Goal: Information Seeking & Learning: Learn about a topic

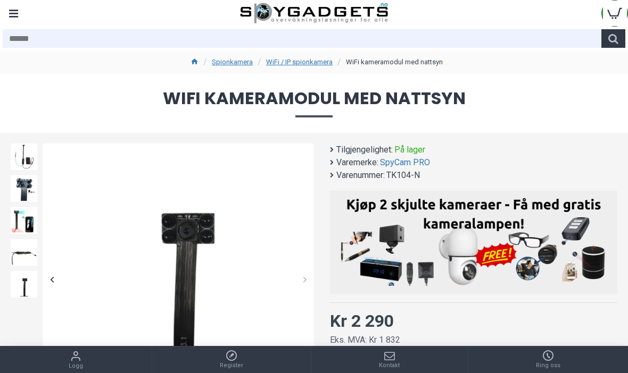
click at [288, 59] on link "WiFi / IP spionkamera" at bounding box center [299, 62] width 66 height 11
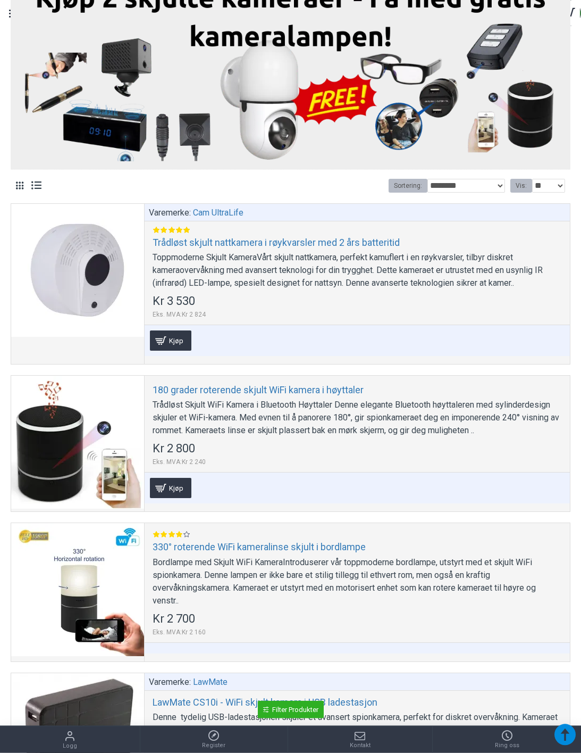
scroll to position [293, 0]
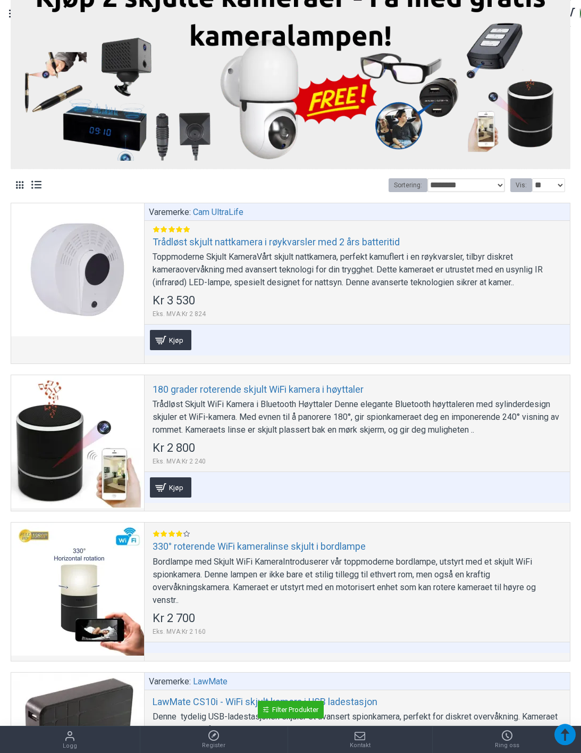
click at [487, 181] on select "**********" at bounding box center [467, 185] width 78 height 14
select select "**********"
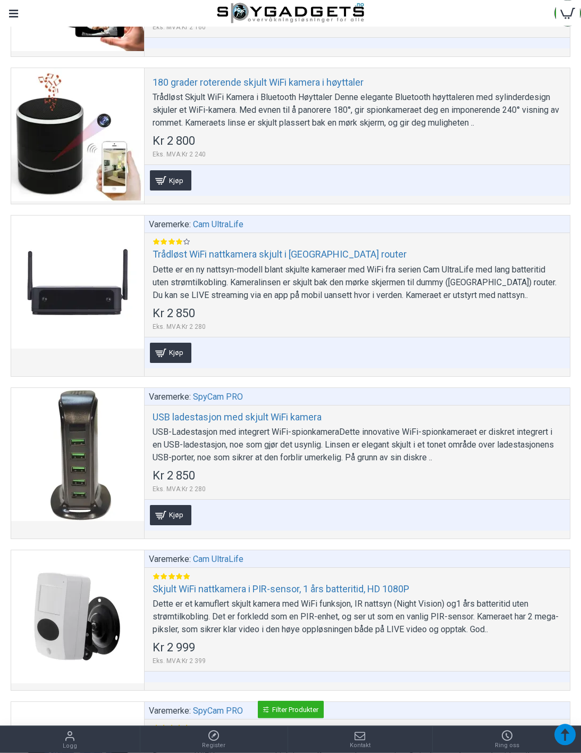
scroll to position [1839, 0]
click at [45, 132] on div at bounding box center [77, 134] width 133 height 133
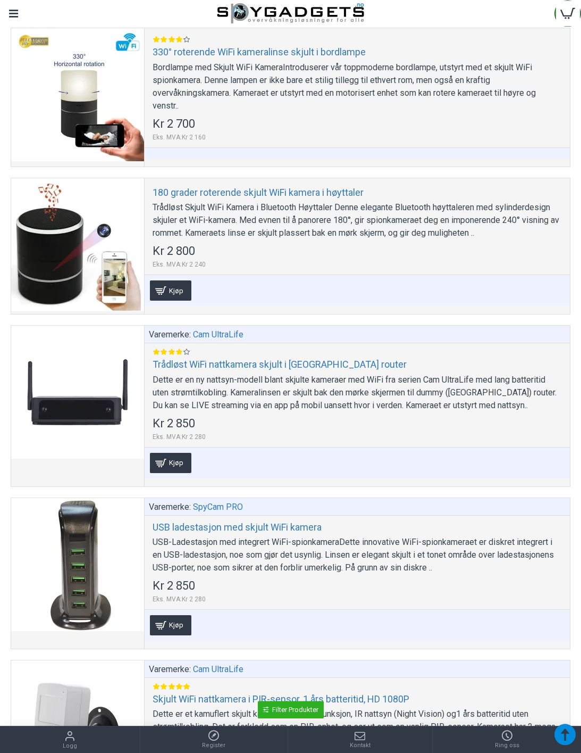
scroll to position [1728, 0]
click at [88, 371] on div at bounding box center [77, 392] width 133 height 133
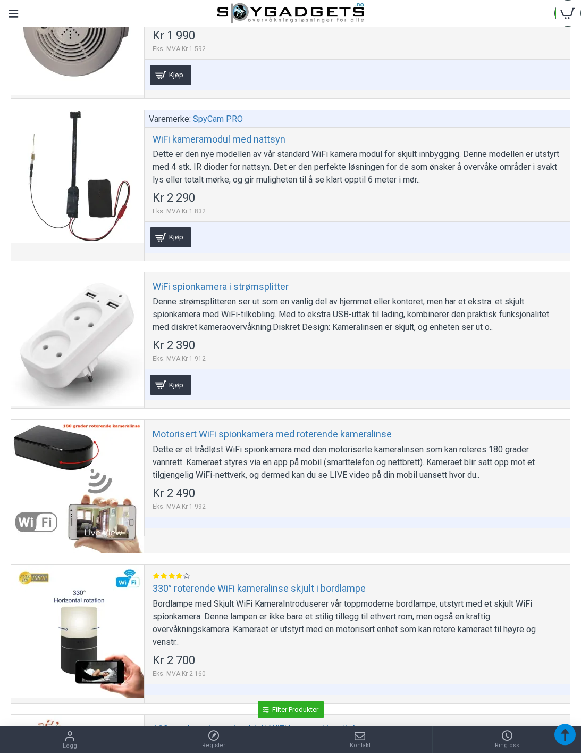
scroll to position [1187, 0]
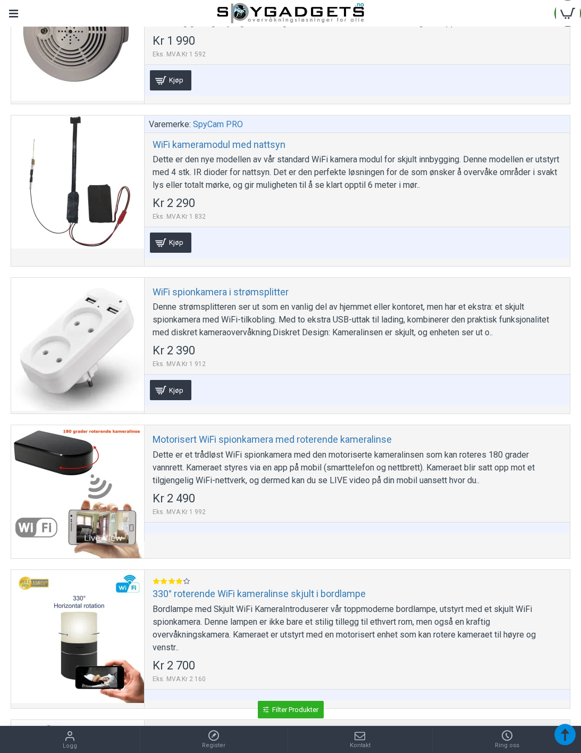
click at [279, 373] on link "330° roterende WiFi kameralinse skjult i bordlampe" at bounding box center [259, 593] width 213 height 12
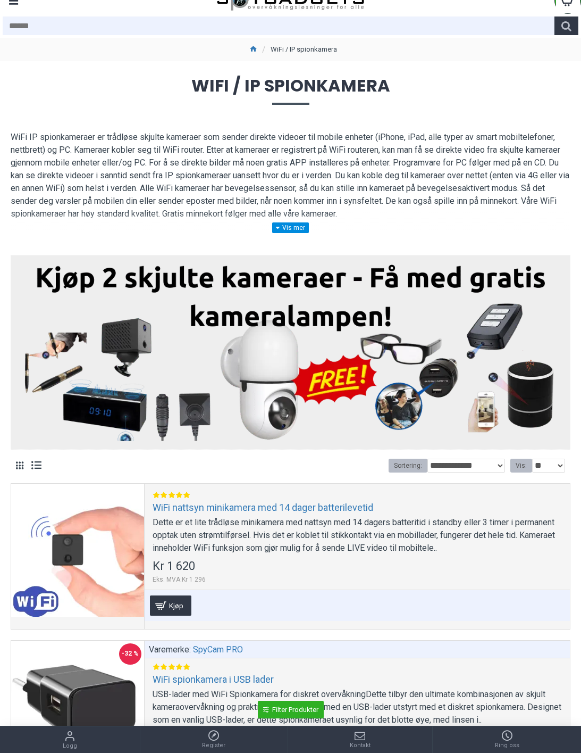
scroll to position [0, 0]
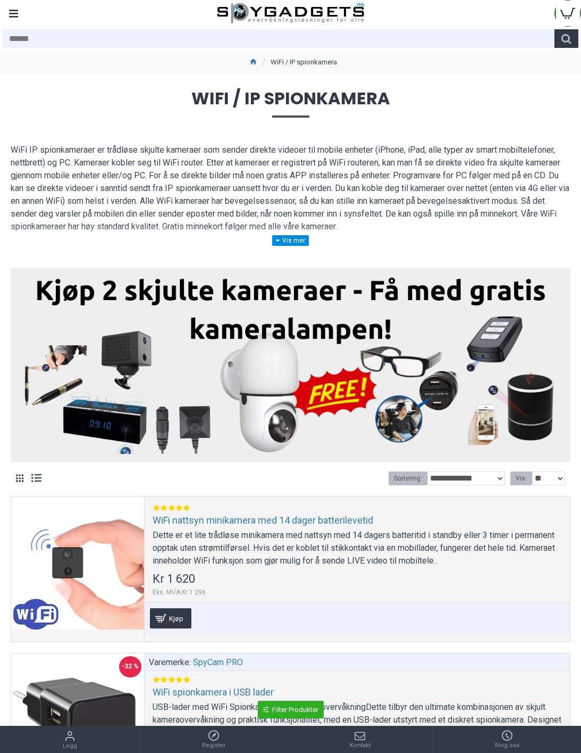
click at [97, 373] on div at bounding box center [77, 562] width 133 height 133
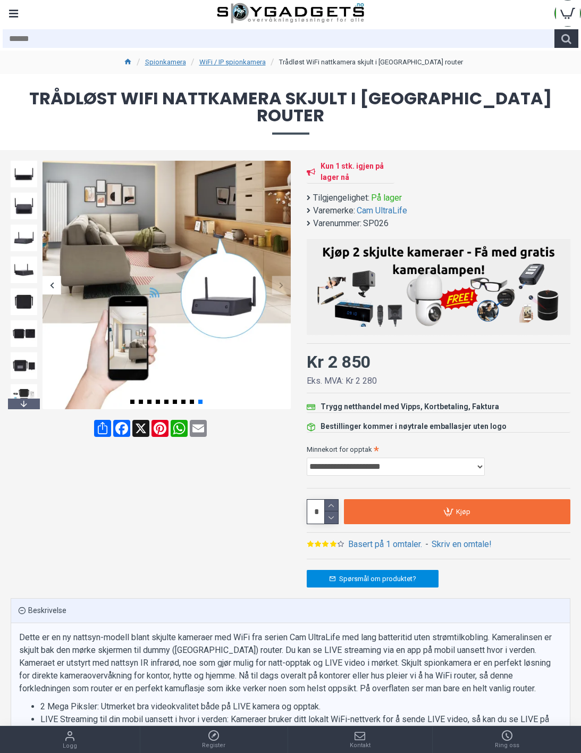
click at [481, 440] on label "Minnekort for opptak" at bounding box center [439, 448] width 264 height 17
click at [481, 458] on select "**********" at bounding box center [396, 467] width 178 height 18
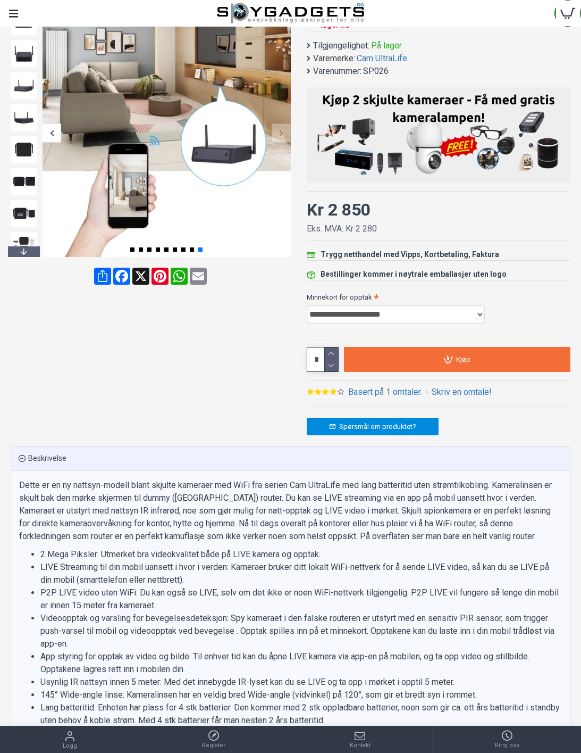
scroll to position [153, 0]
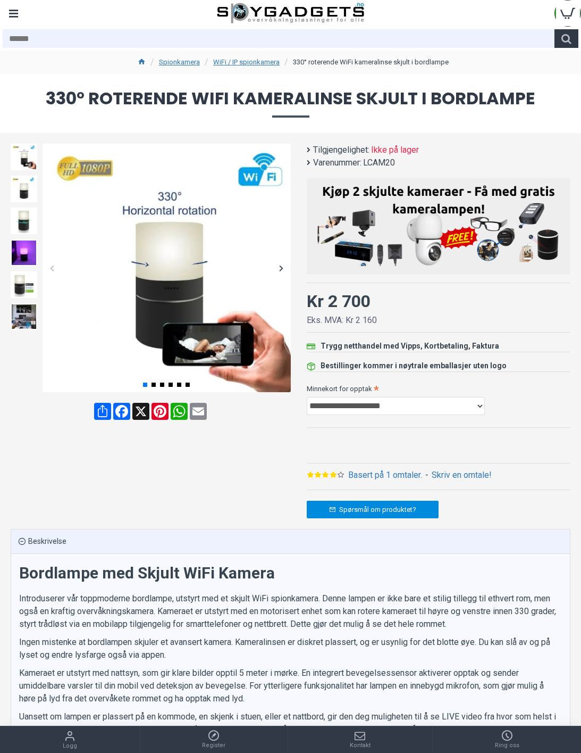
click at [364, 469] on link "Basert på 1 omtaler." at bounding box center [385, 475] width 74 height 13
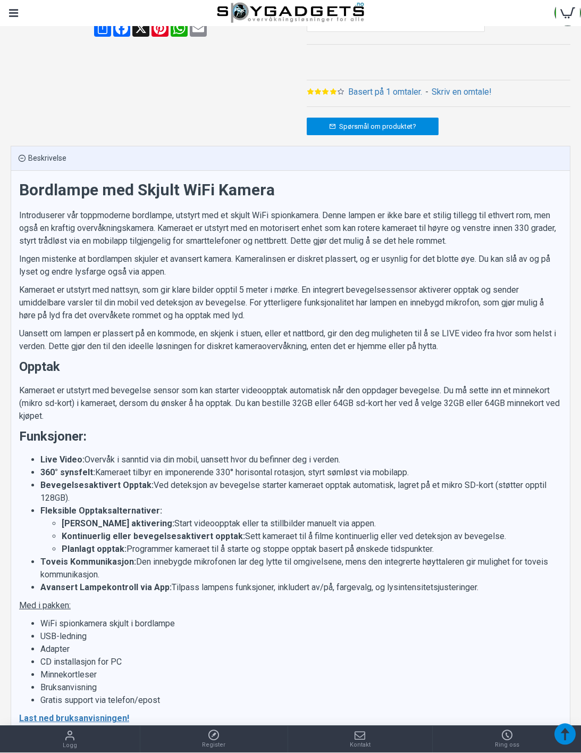
scroll to position [383, 0]
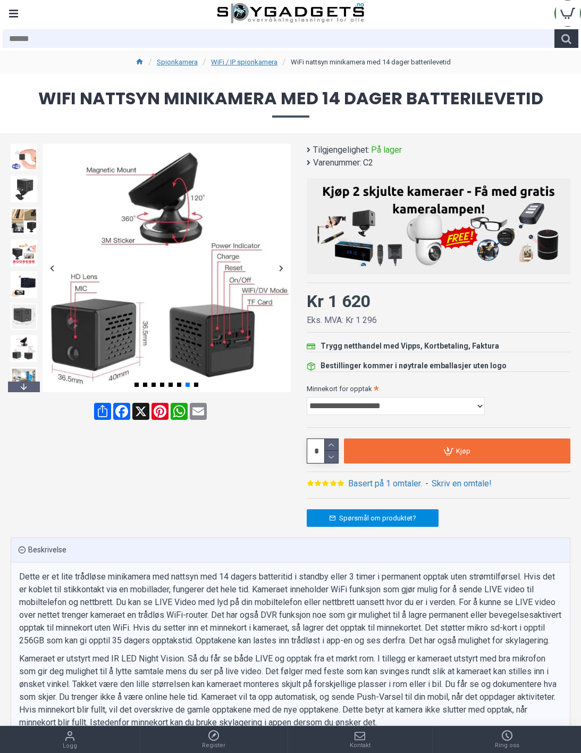
click at [385, 481] on link "Basert på 1 omtaler." at bounding box center [385, 483] width 74 height 13
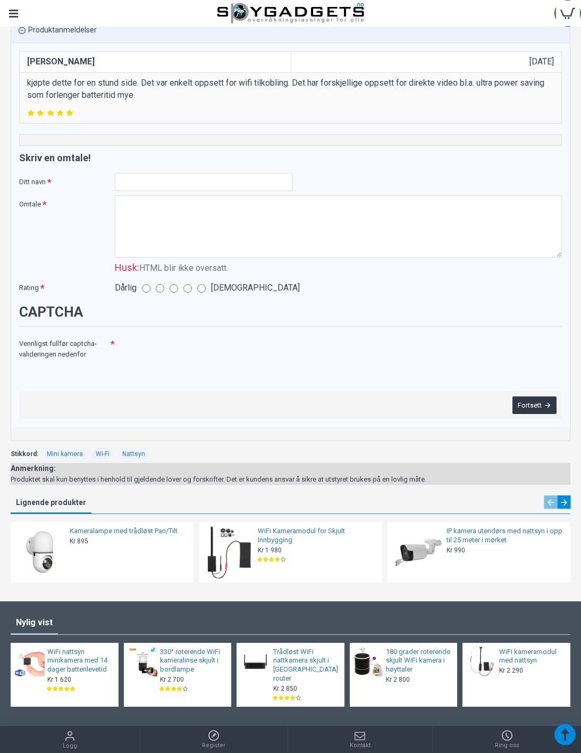
click at [28, 12] on div at bounding box center [291, 13] width 528 height 27
click at [23, 9] on div "Menu" at bounding box center [13, 13] width 27 height 27
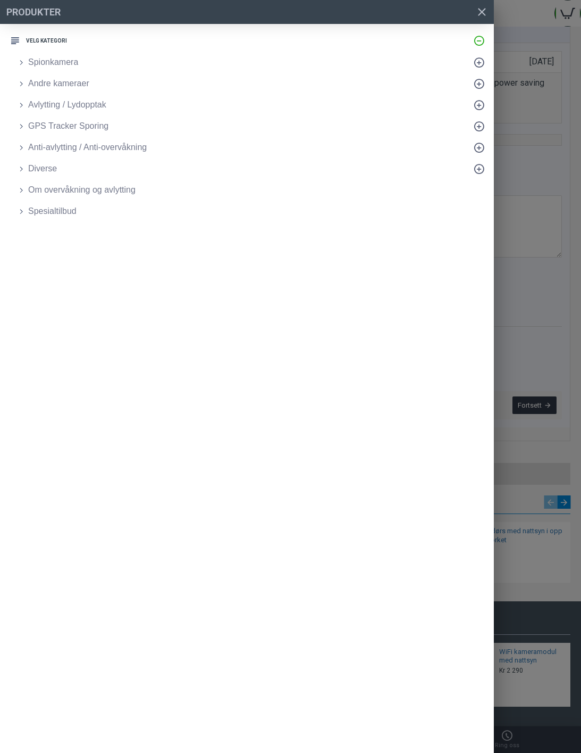
click at [23, 215] on link "Spesialtilbud" at bounding box center [253, 211] width 484 height 21
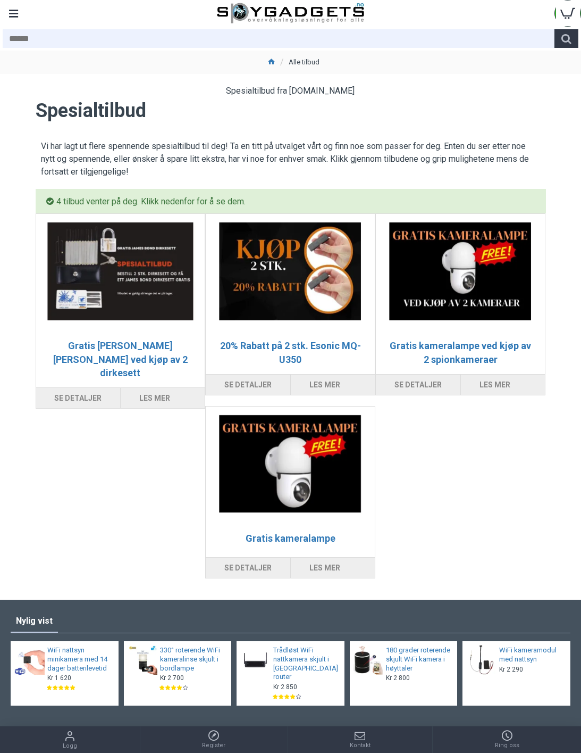
click at [214, 446] on img at bounding box center [290, 464] width 152 height 98
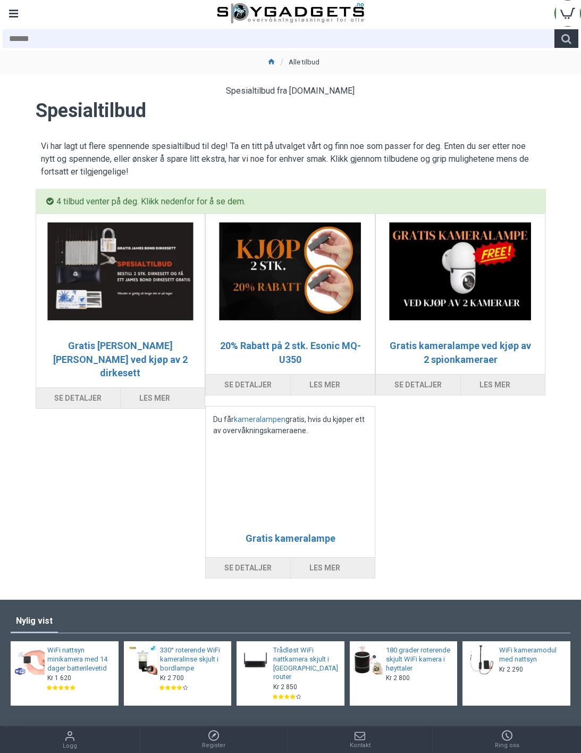
click at [206, 463] on div "Du får kameralampen gratis, hvis du kjøper ett av overvåkningskameraene." at bounding box center [290, 468] width 169 height 125
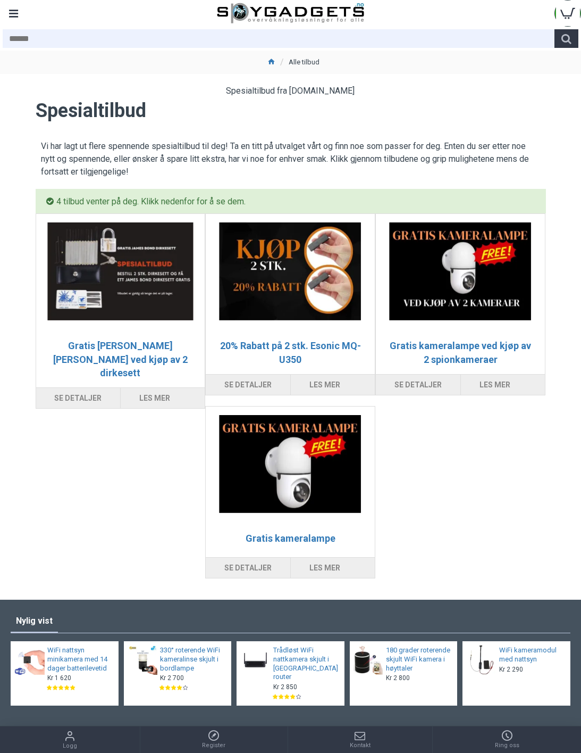
click at [509, 271] on img at bounding box center [461, 271] width 152 height 98
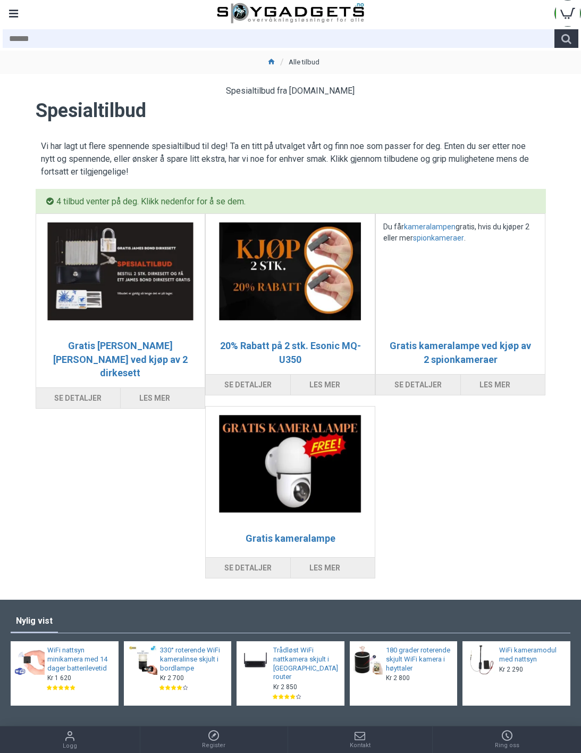
click at [260, 281] on img at bounding box center [290, 271] width 152 height 98
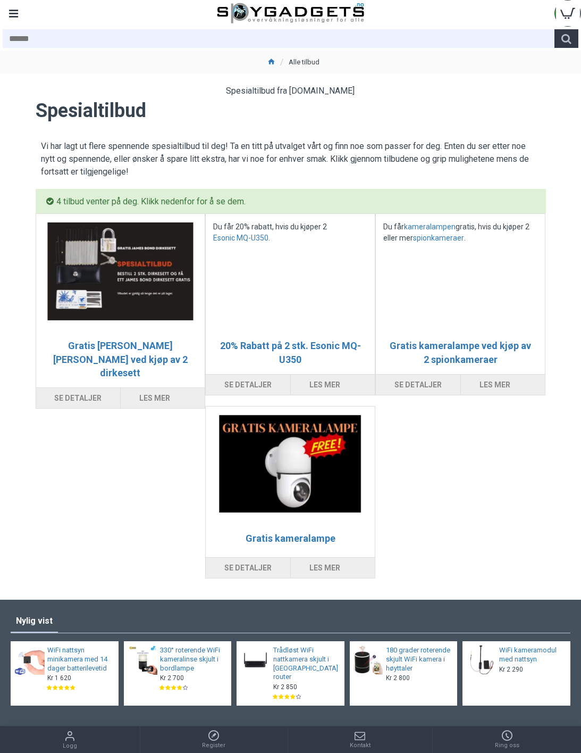
click at [20, 16] on div "Menu" at bounding box center [13, 13] width 27 height 27
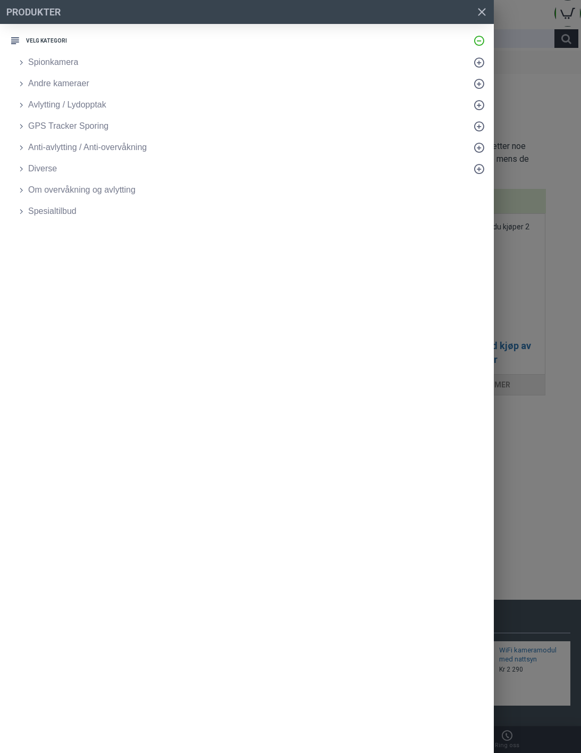
click at [27, 144] on link "Anti-avlytting / Anti-overvåkning" at bounding box center [253, 147] width 484 height 21
click at [36, 192] on span "Preventive utstyr mot overvåkning" at bounding box center [98, 190] width 128 height 13
click at [49, 165] on span "Avsløre skjulte avlyttingutstyr og overvåkning" at bounding box center [119, 168] width 170 height 13
click at [29, 210] on span "Diverse" at bounding box center [42, 211] width 29 height 13
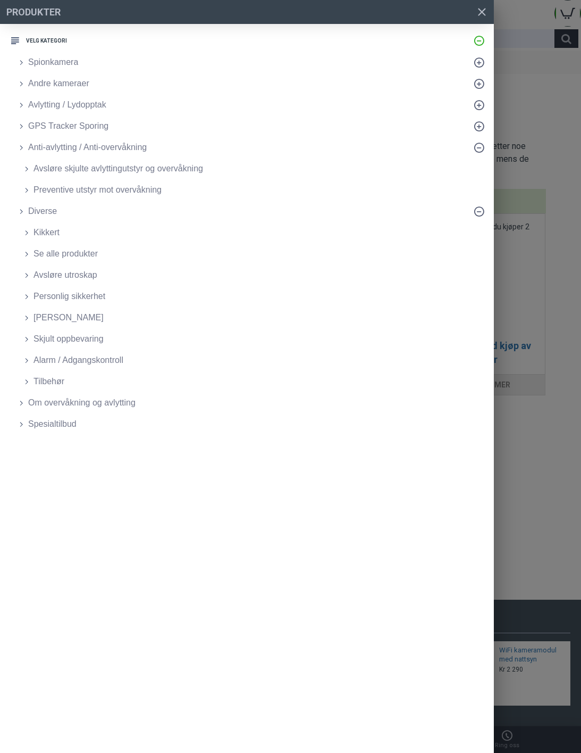
click at [30, 330] on link "Skjult oppbevaring" at bounding box center [253, 338] width 484 height 21
click at [46, 300] on span "Personlig sikkerhet" at bounding box center [70, 296] width 72 height 13
click at [47, 275] on span "Avsløre utroskap" at bounding box center [66, 275] width 64 height 13
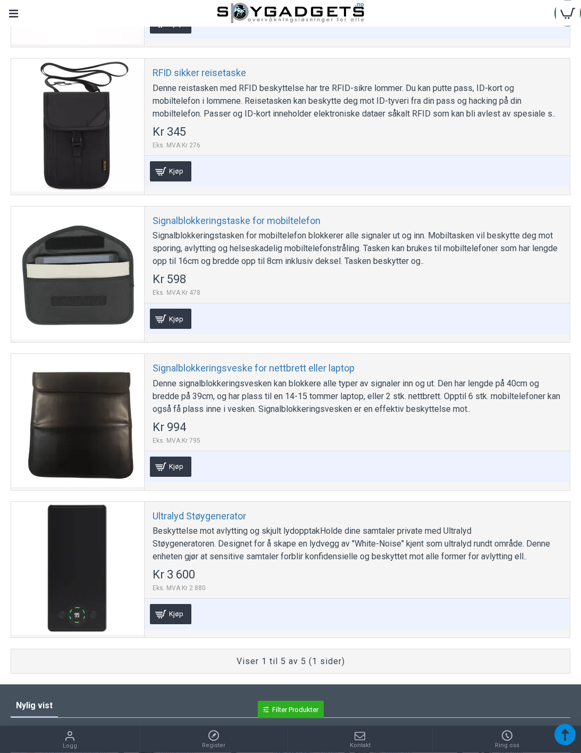
scroll to position [323, 0]
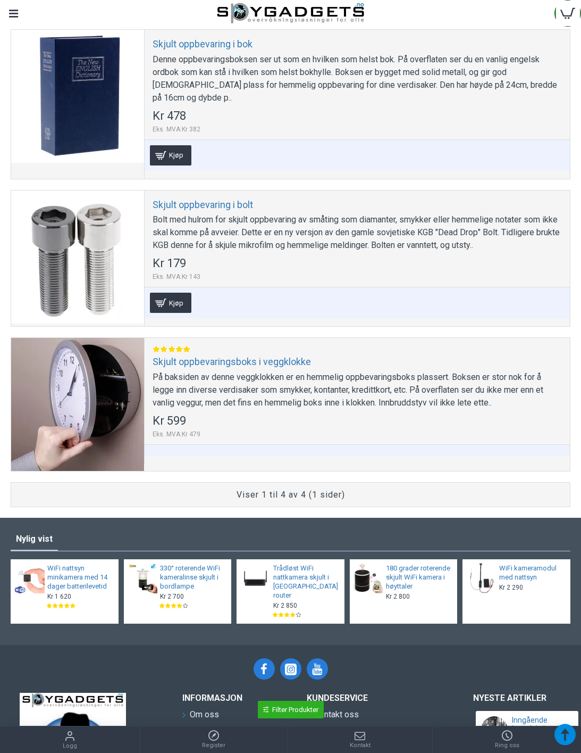
scroll to position [354, 0]
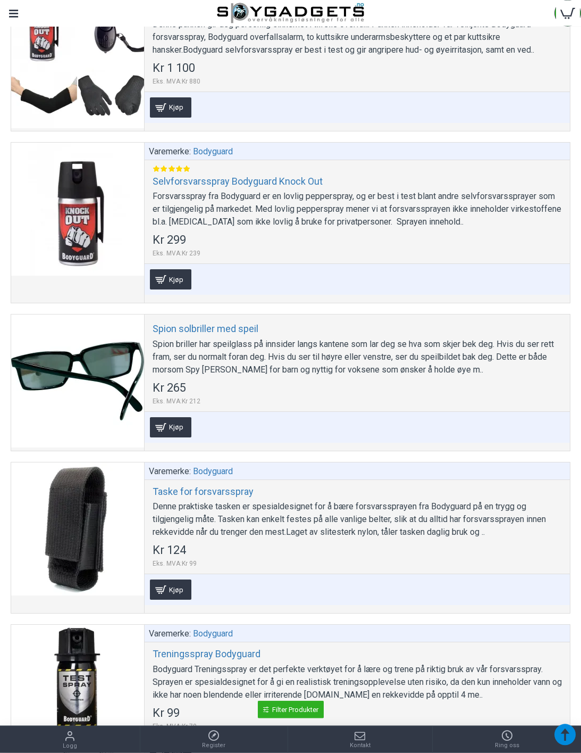
scroll to position [861, 0]
click at [86, 201] on div at bounding box center [77, 209] width 133 height 133
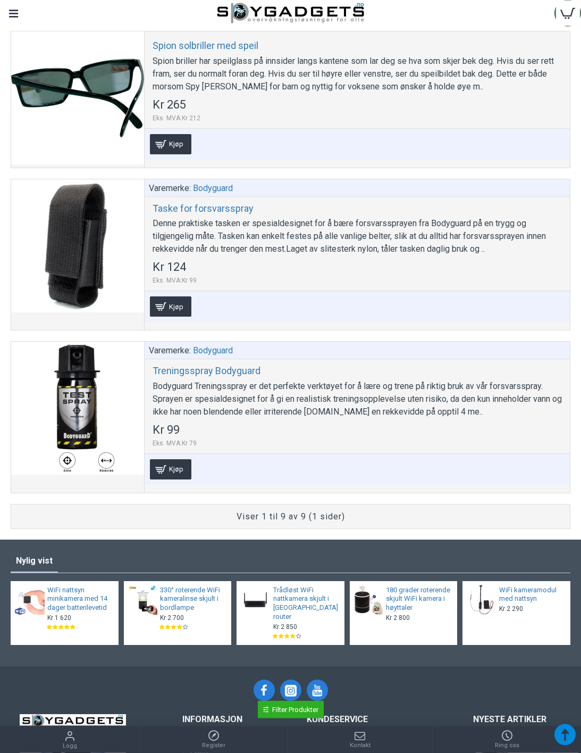
scroll to position [1144, 0]
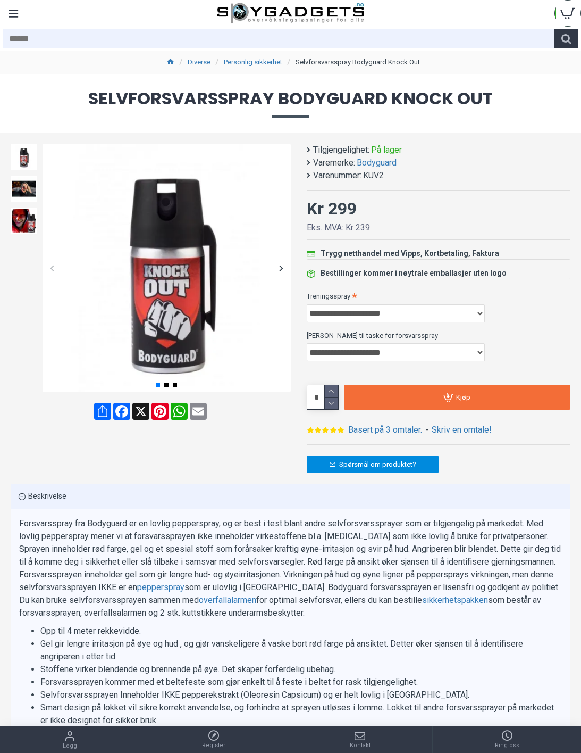
click at [394, 423] on link "Basert på 3 omtaler." at bounding box center [385, 429] width 74 height 13
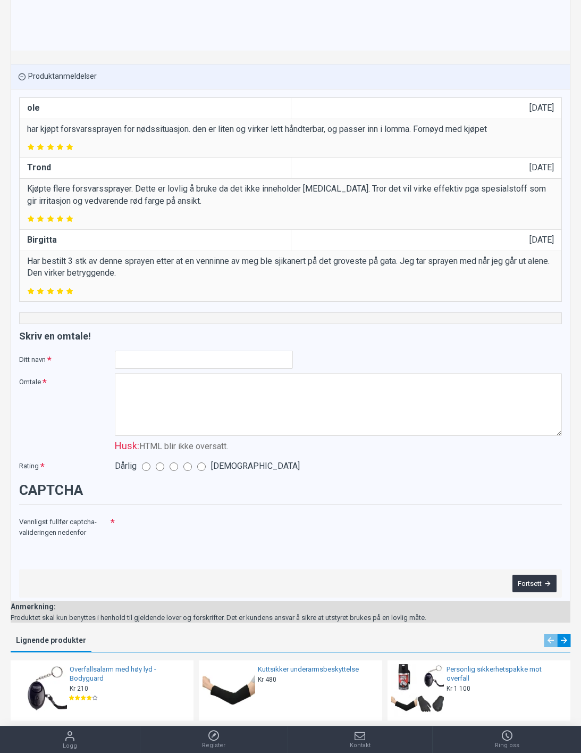
scroll to position [1923, 0]
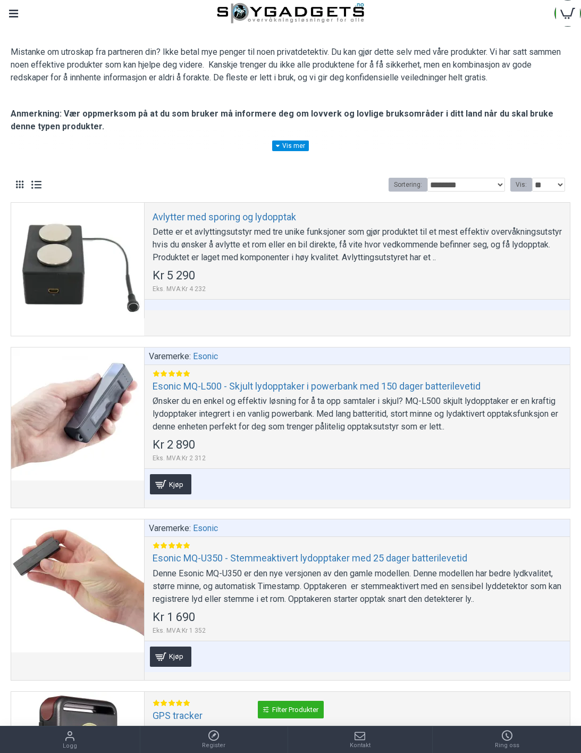
scroll to position [98, 0]
click at [476, 373] on div "Varemerke: Esonic Esonic MQ-L500 - Skjult lydopptaker i powerbank med 150 dager…" at bounding box center [357, 427] width 426 height 160
click at [462, 376] on div "Varemerke: Esonic Esonic MQ-L500 - Skjult lydopptaker i powerbank med 150 dager…" at bounding box center [357, 427] width 426 height 160
click at [105, 426] on div at bounding box center [77, 413] width 133 height 133
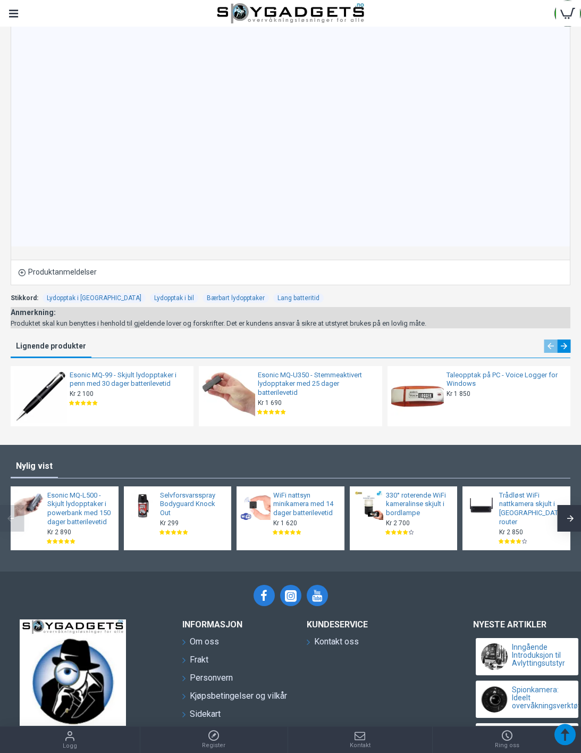
scroll to position [1016, 0]
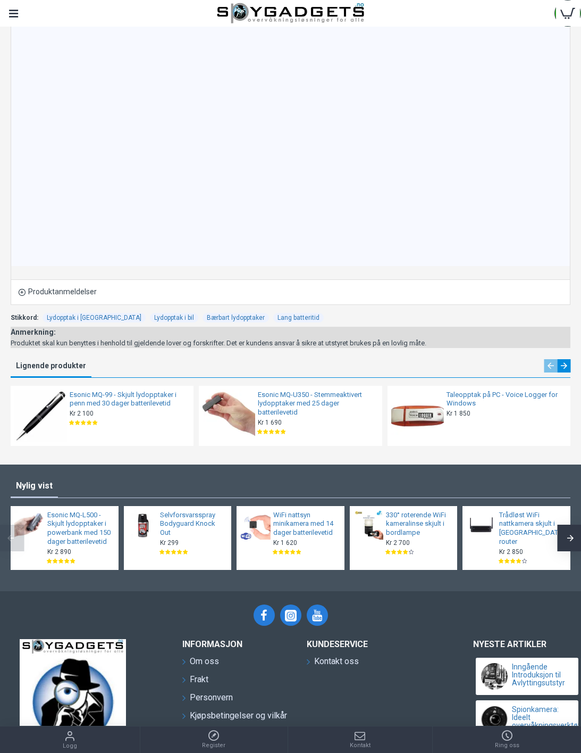
click at [463, 402] on link "Taleopptak på PC - Voice Logger for Windows" at bounding box center [506, 399] width 118 height 18
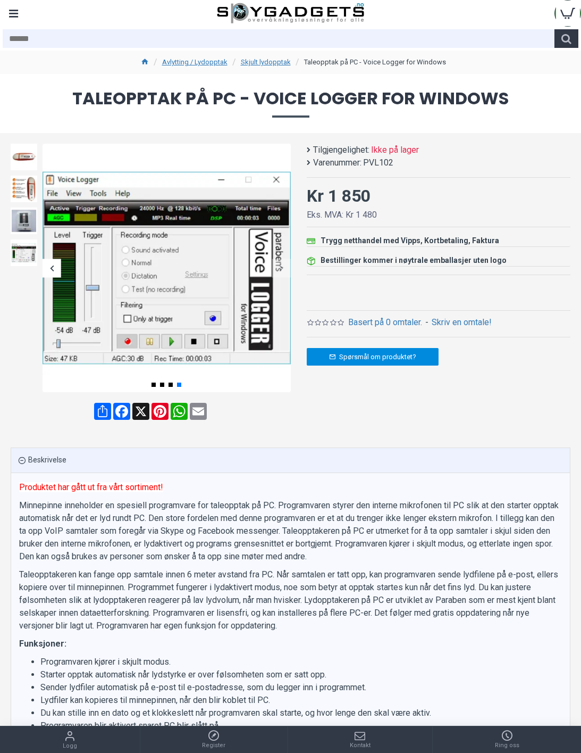
click at [20, 10] on div "Menu" at bounding box center [13, 13] width 27 height 27
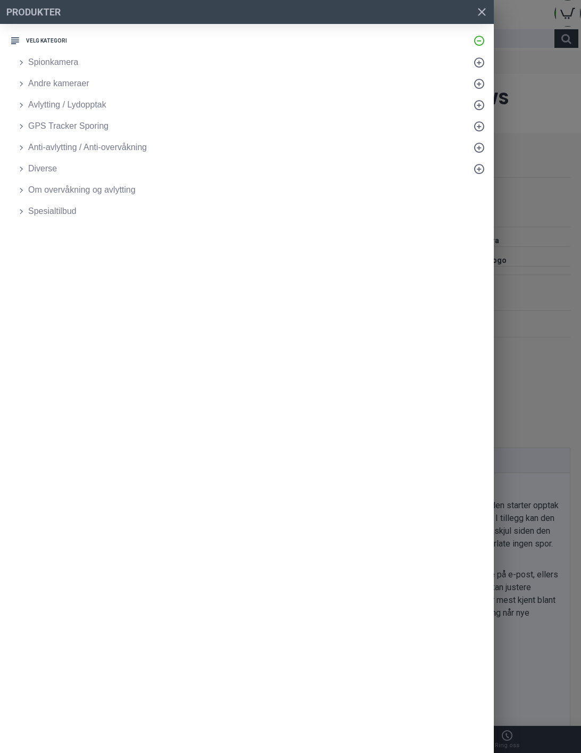
click at [29, 92] on link "Andre kameraer" at bounding box center [253, 83] width 484 height 21
click at [18, 53] on link "Spionkamera" at bounding box center [253, 62] width 484 height 21
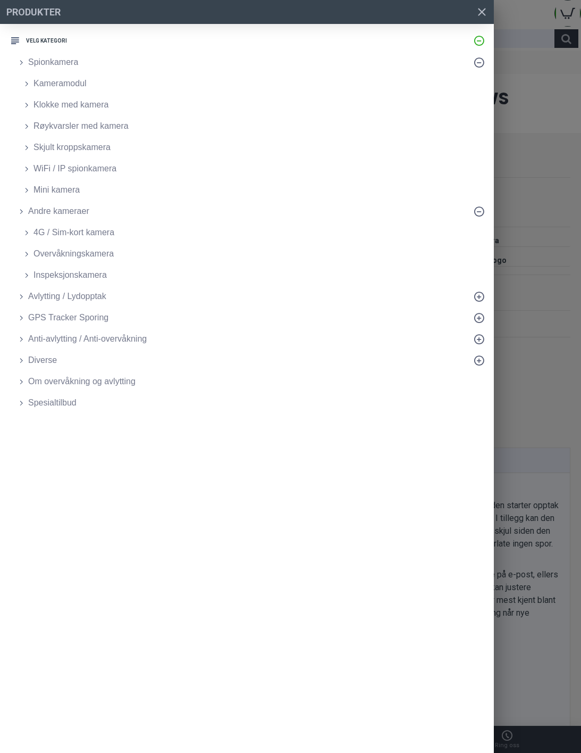
click at [49, 151] on span "Skjult kroppskamera" at bounding box center [72, 147] width 77 height 13
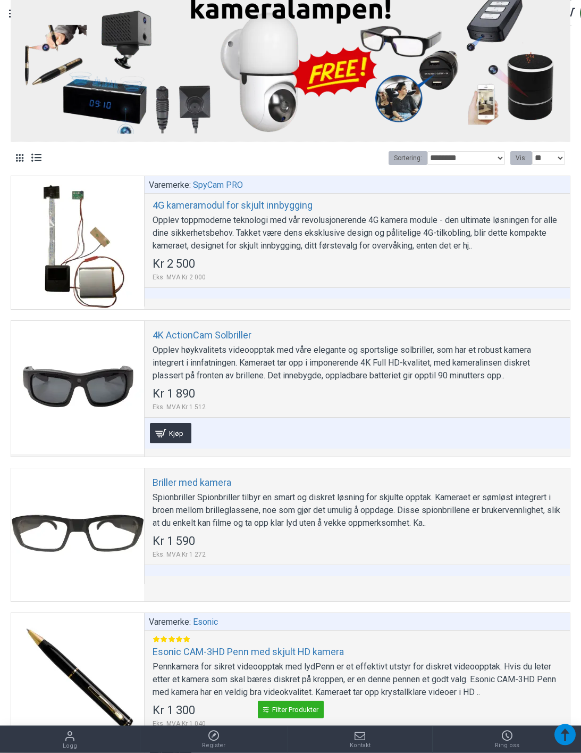
scroll to position [344, 0]
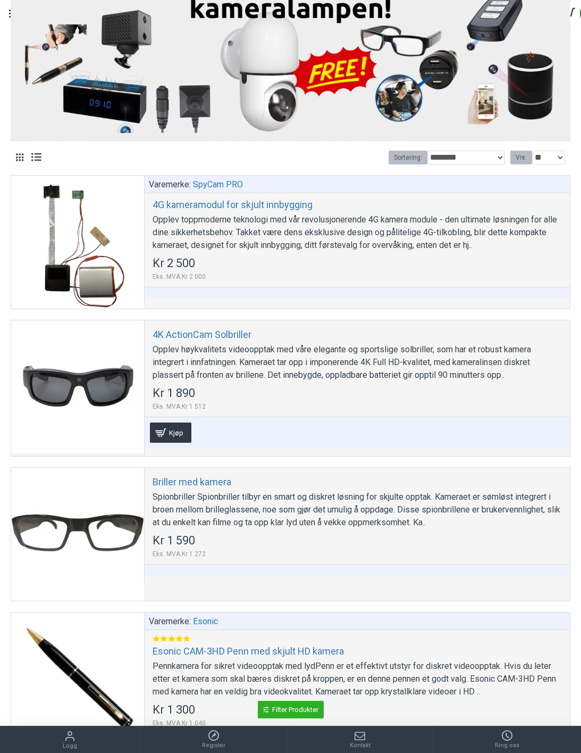
click at [82, 216] on div at bounding box center [77, 242] width 133 height 133
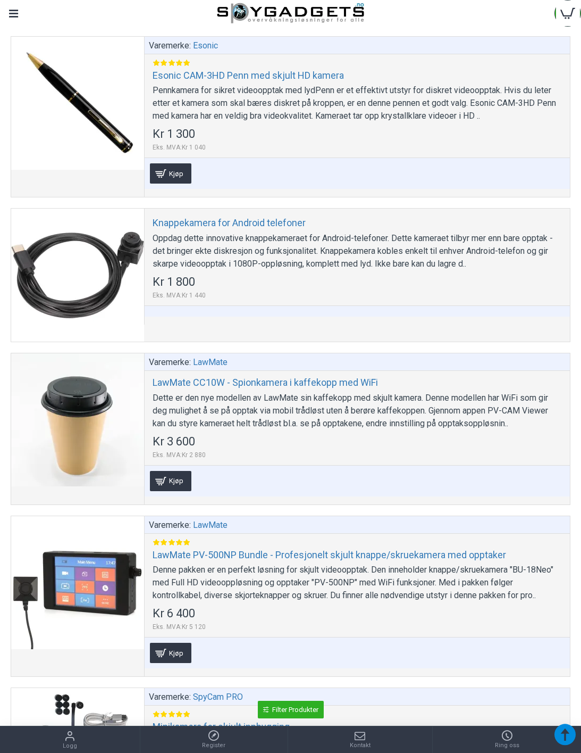
scroll to position [922, 0]
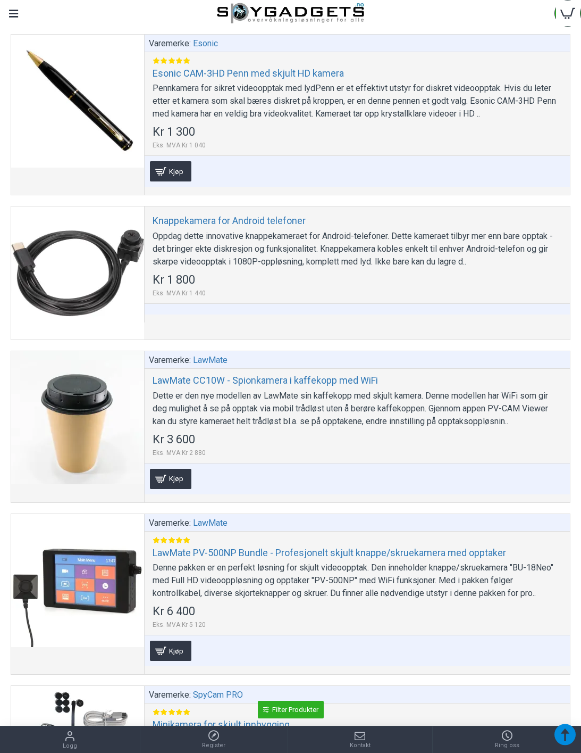
click at [71, 242] on div at bounding box center [77, 272] width 133 height 133
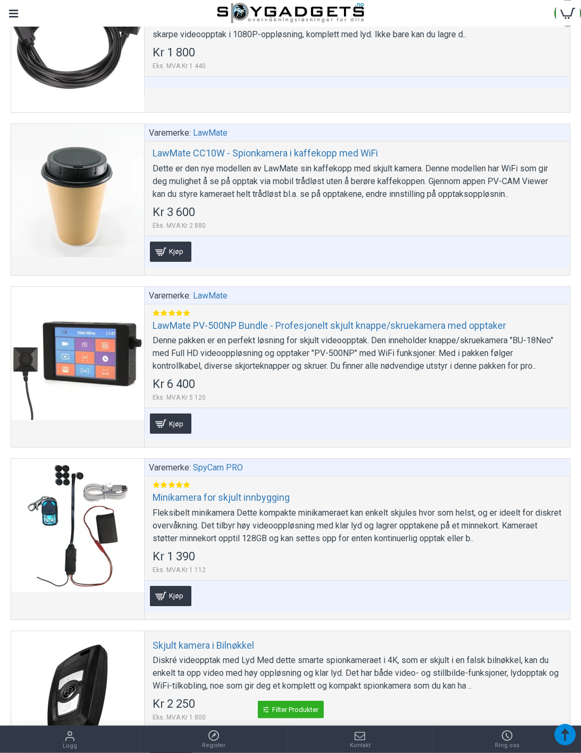
scroll to position [1150, 0]
click at [68, 346] on div at bounding box center [77, 352] width 133 height 133
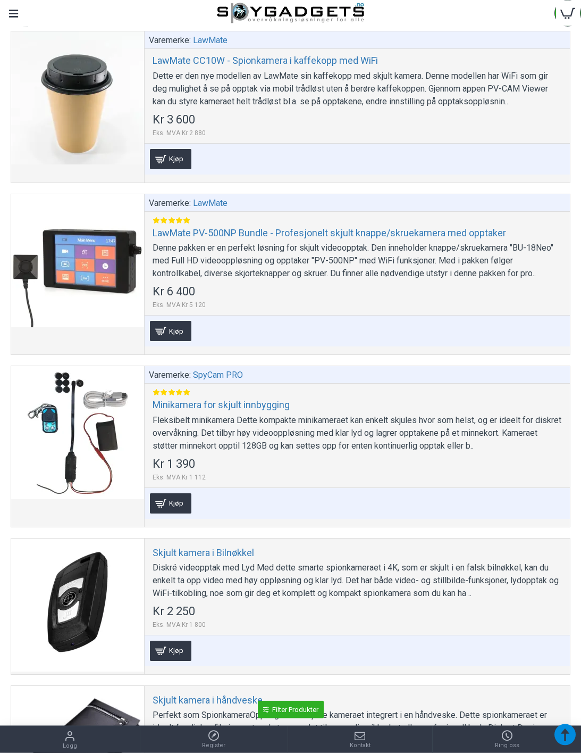
scroll to position [1244, 0]
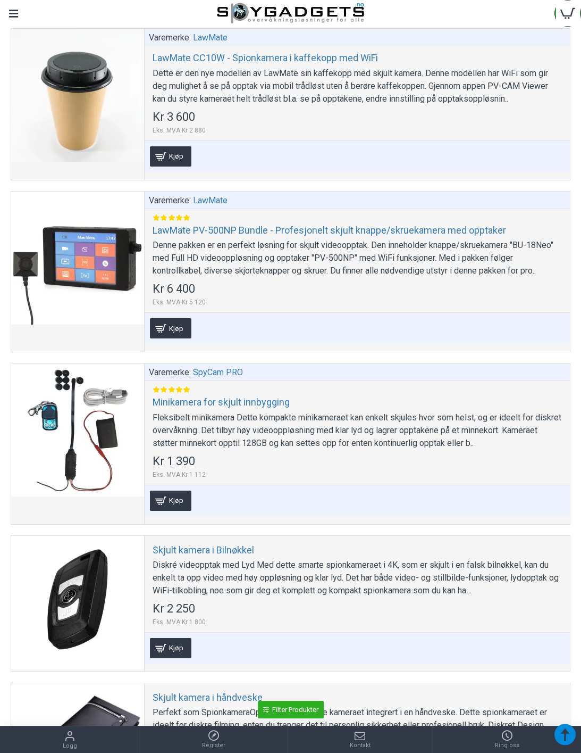
click at [75, 385] on div at bounding box center [77, 429] width 133 height 133
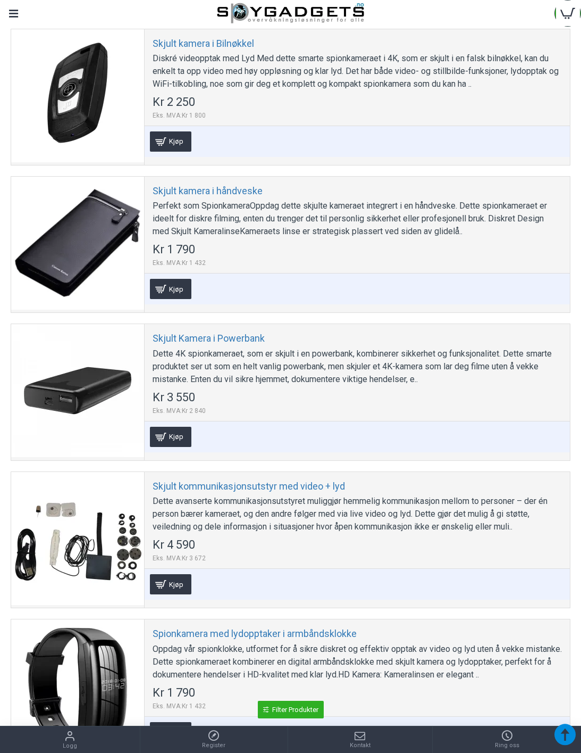
scroll to position [1780, 0]
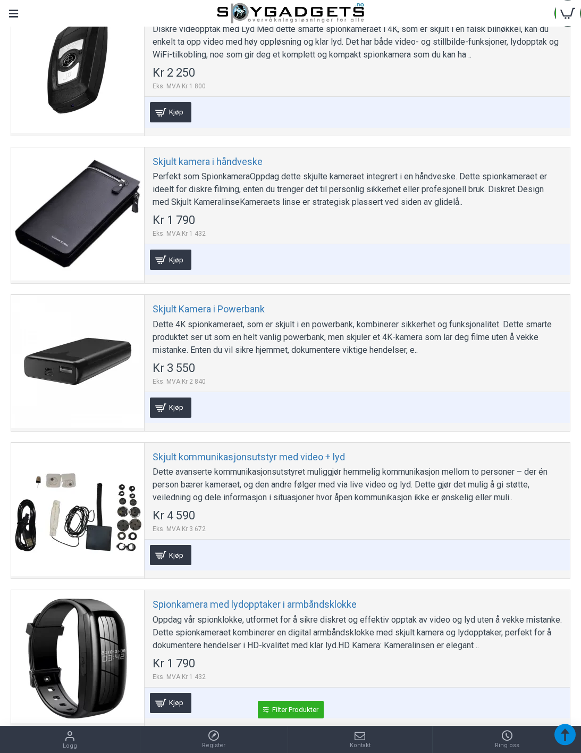
click at [87, 313] on div at bounding box center [77, 361] width 133 height 133
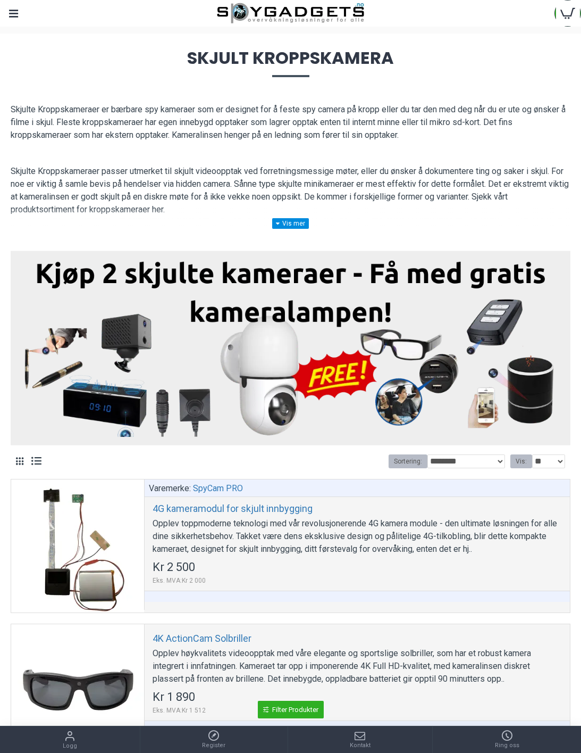
scroll to position [24, 0]
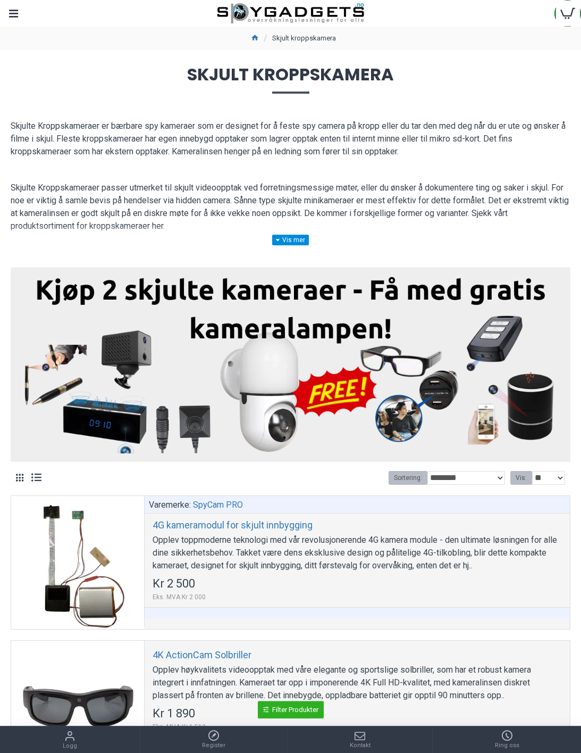
click at [34, 12] on div at bounding box center [291, 13] width 528 height 27
click at [30, 30] on ul "Skjult kroppskamera" at bounding box center [290, 38] width 581 height 23
click at [21, 21] on div "Menu" at bounding box center [13, 13] width 27 height 27
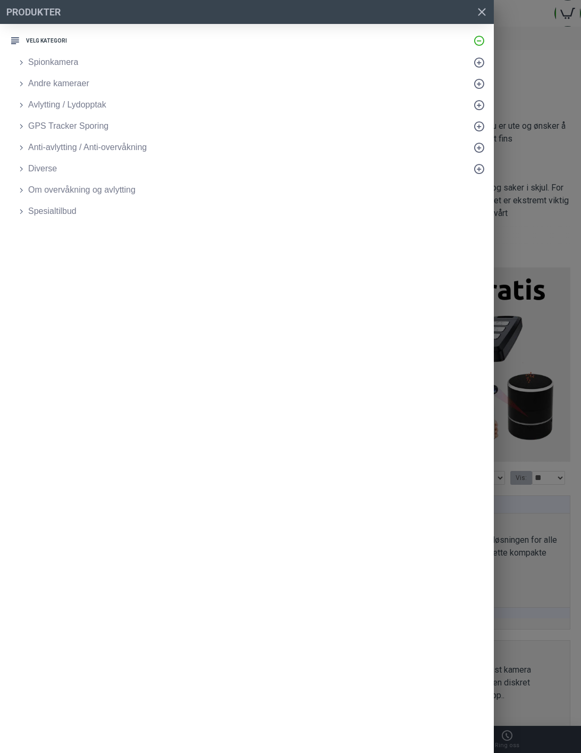
click at [16, 80] on link "Andre kameraer" at bounding box center [253, 83] width 484 height 21
click at [32, 139] on link "Inspeksjonskamera" at bounding box center [253, 147] width 484 height 21
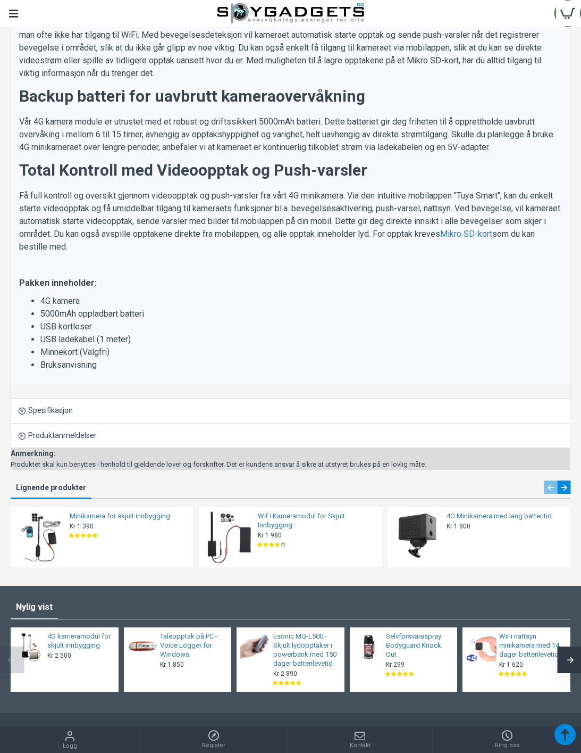
scroll to position [957, 0]
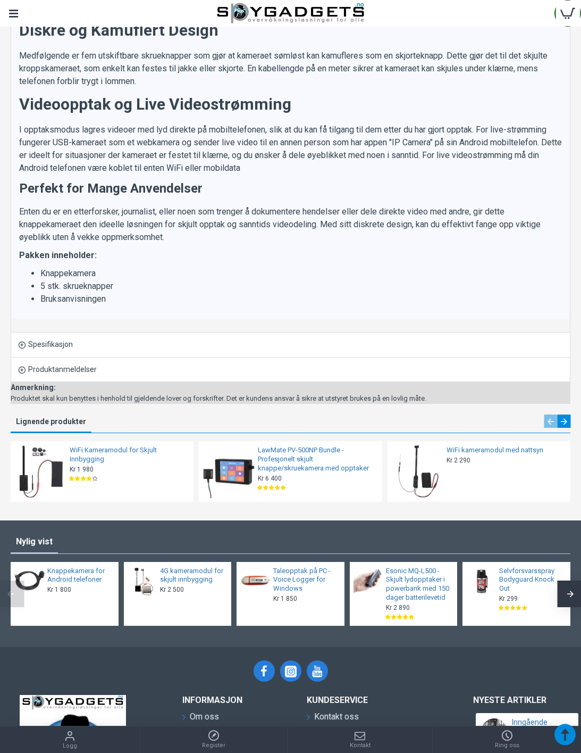
scroll to position [571, 0]
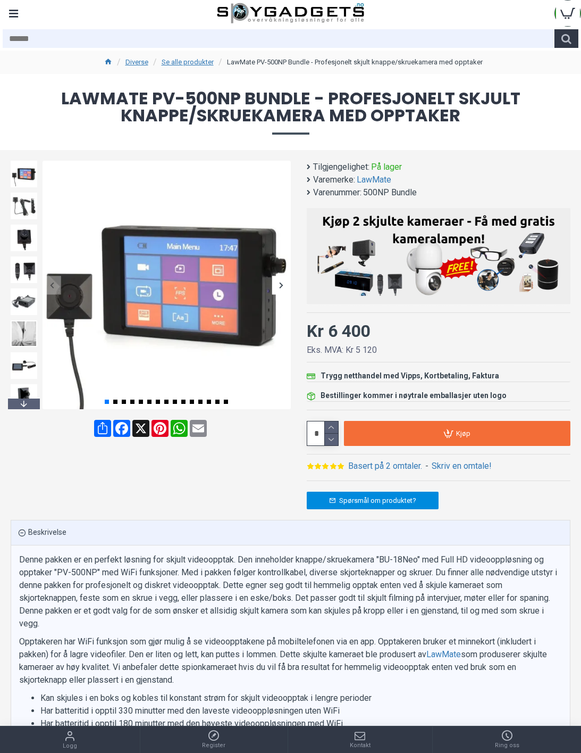
click at [154, 242] on img at bounding box center [167, 285] width 248 height 248
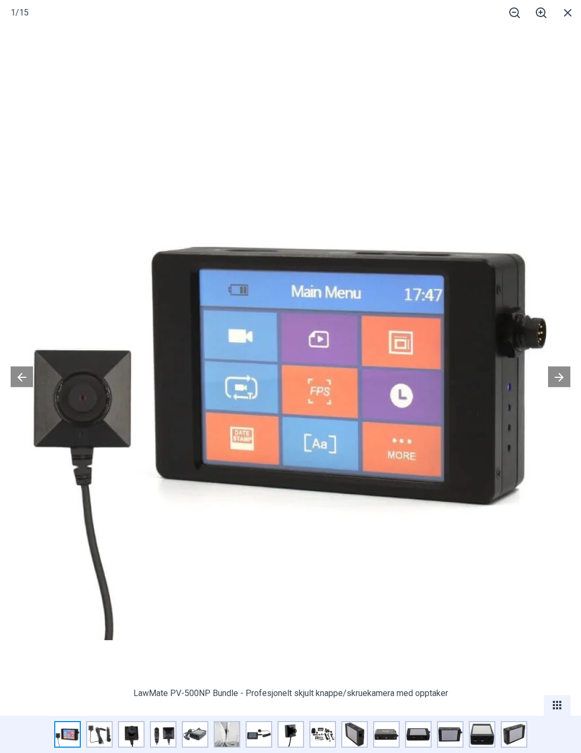
click at [555, 370] on button at bounding box center [559, 376] width 22 height 21
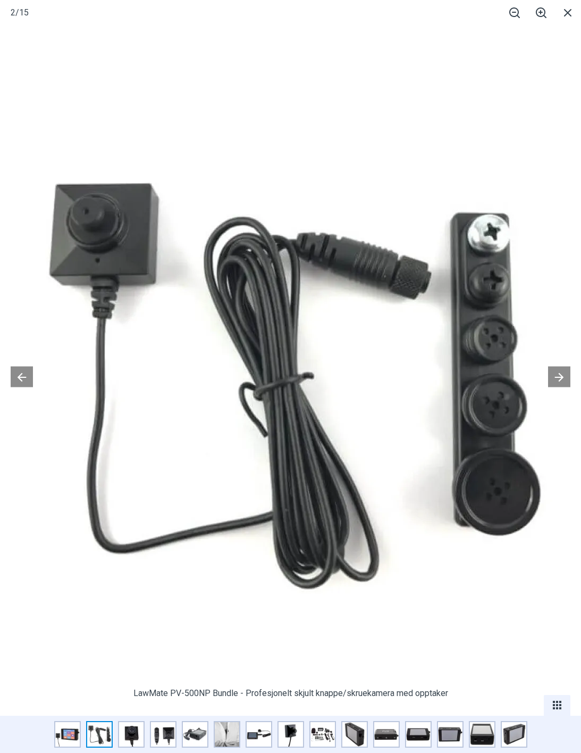
click at [557, 370] on button at bounding box center [559, 376] width 22 height 21
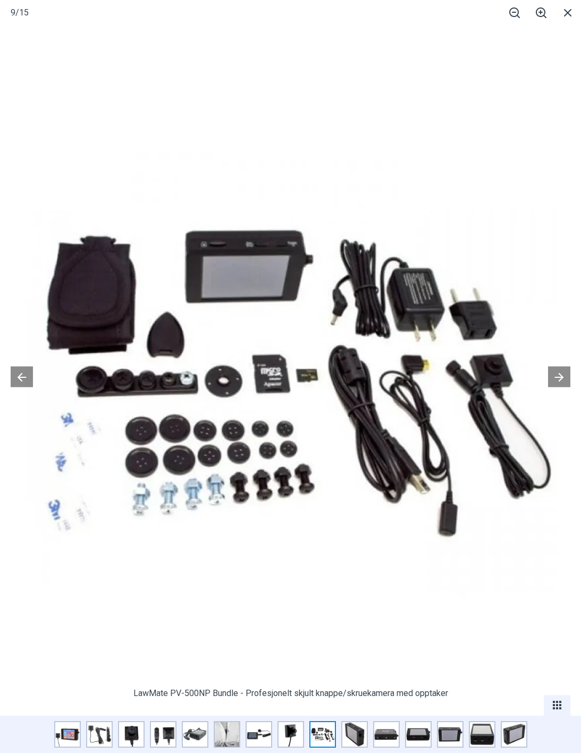
click at [563, 21] on span at bounding box center [568, 12] width 27 height 25
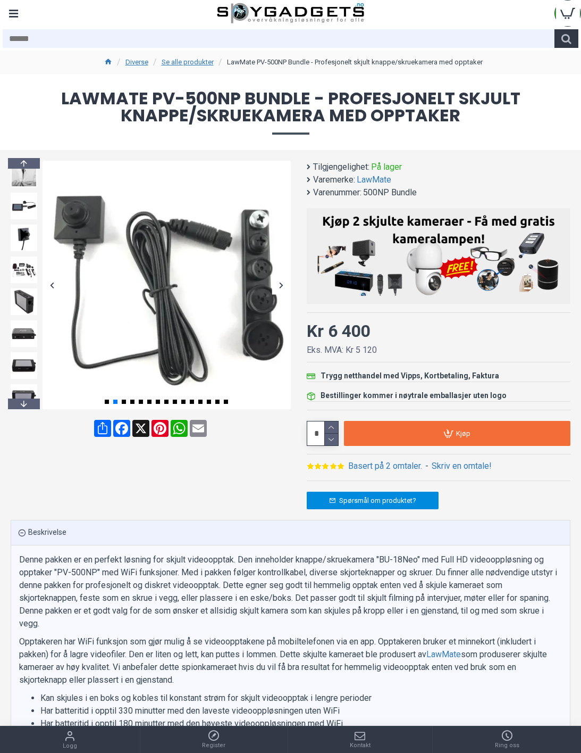
click at [18, 271] on img at bounding box center [24, 269] width 27 height 27
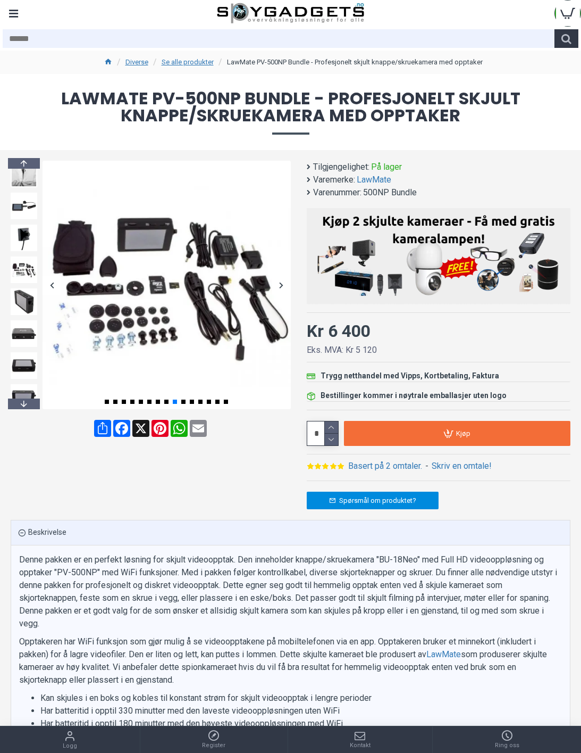
click at [23, 295] on img at bounding box center [24, 301] width 27 height 27
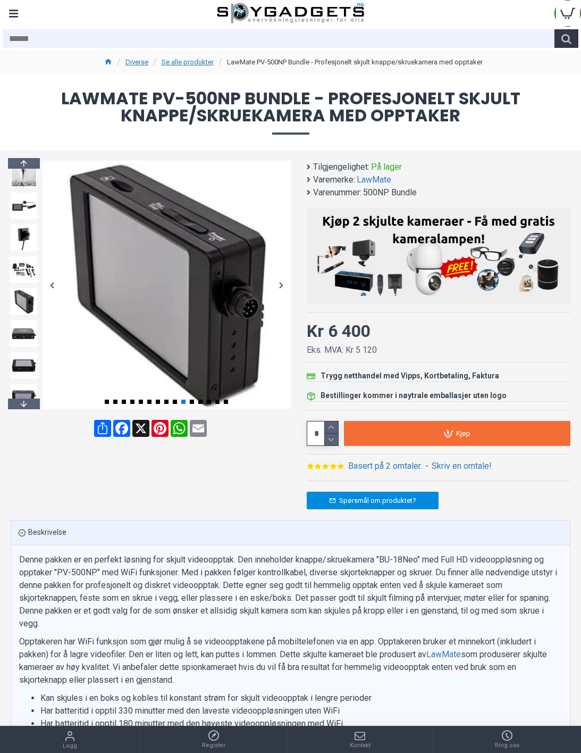
click at [23, 312] on img at bounding box center [24, 301] width 27 height 27
click at [24, 335] on img at bounding box center [24, 333] width 27 height 27
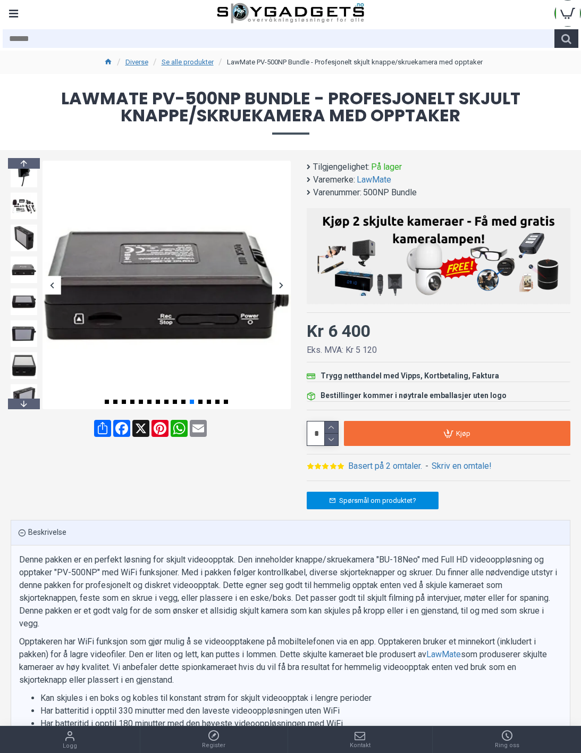
click at [18, 272] on img at bounding box center [24, 269] width 27 height 27
click at [22, 280] on img at bounding box center [24, 269] width 27 height 27
click at [22, 303] on img at bounding box center [24, 301] width 27 height 27
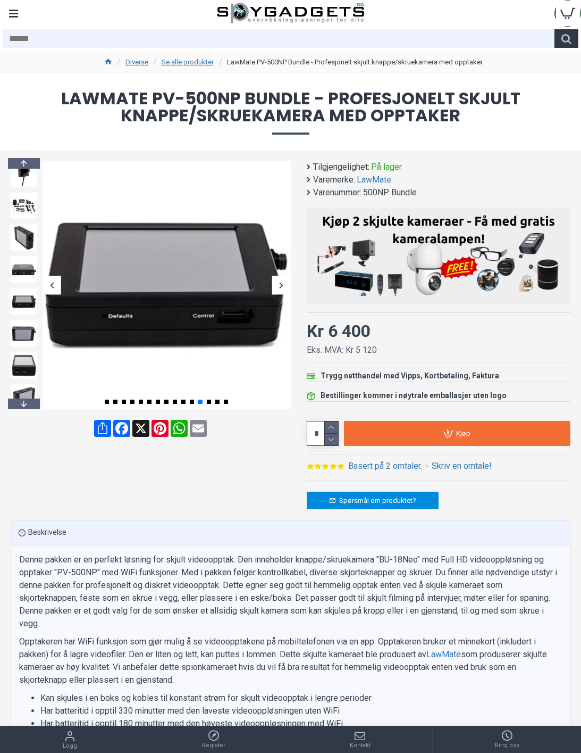
click at [26, 334] on img at bounding box center [24, 333] width 27 height 27
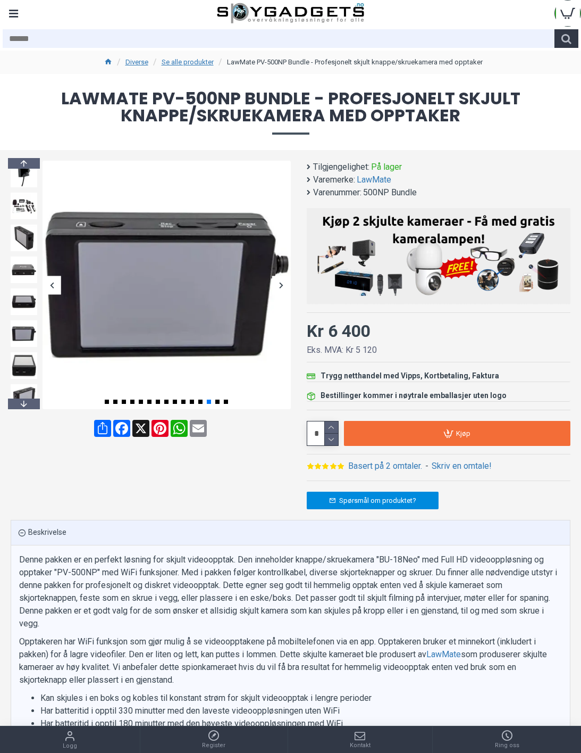
click at [24, 329] on img at bounding box center [24, 333] width 27 height 27
click at [30, 371] on img at bounding box center [24, 365] width 27 height 27
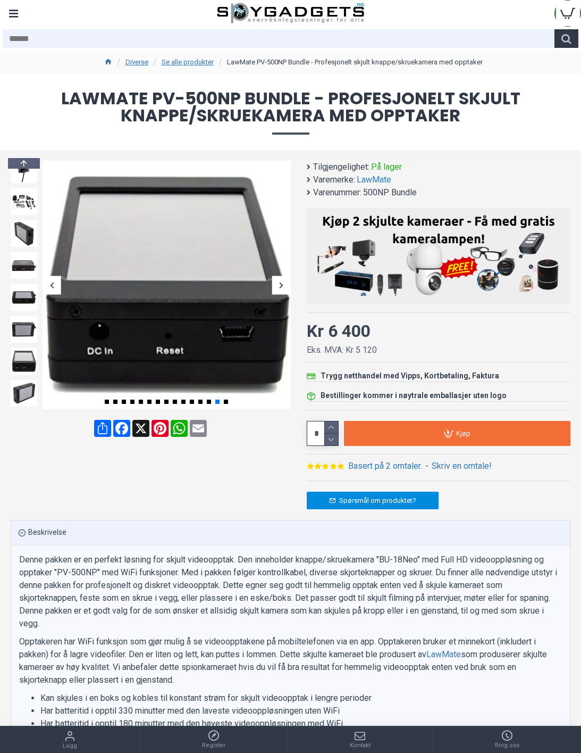
click at [22, 395] on img at bounding box center [24, 393] width 27 height 27
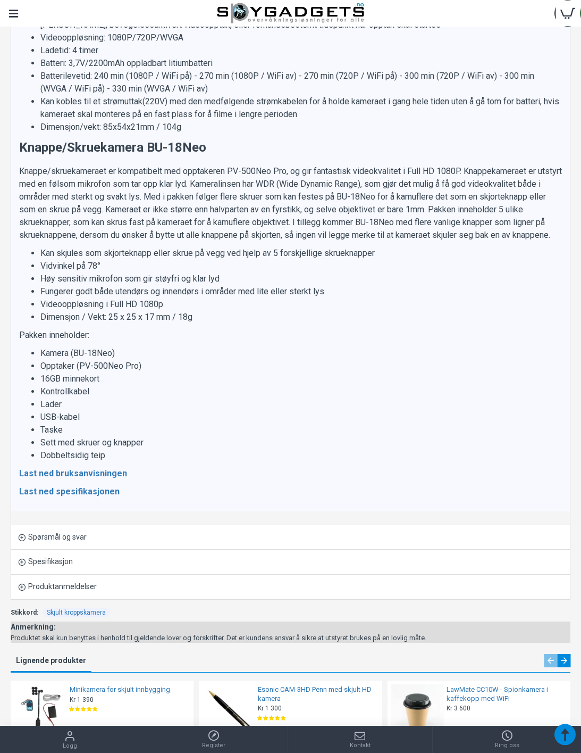
scroll to position [918, 0]
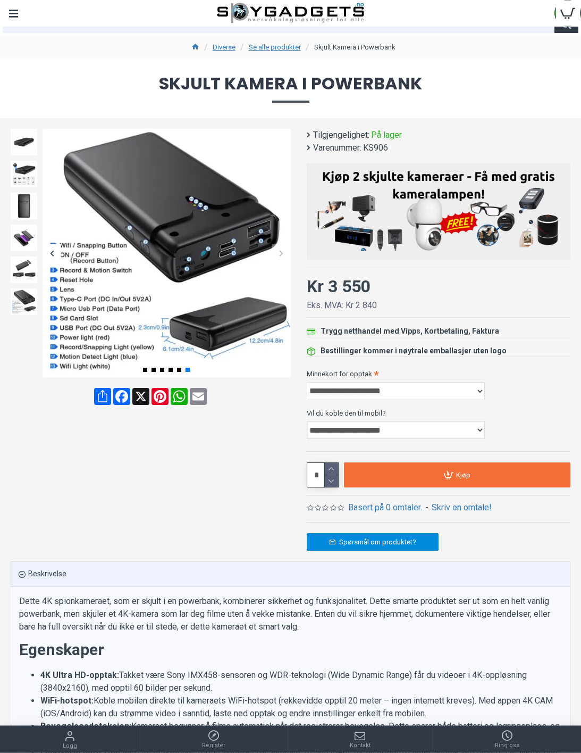
click at [328, 429] on select "**********" at bounding box center [396, 430] width 178 height 18
select select "***"
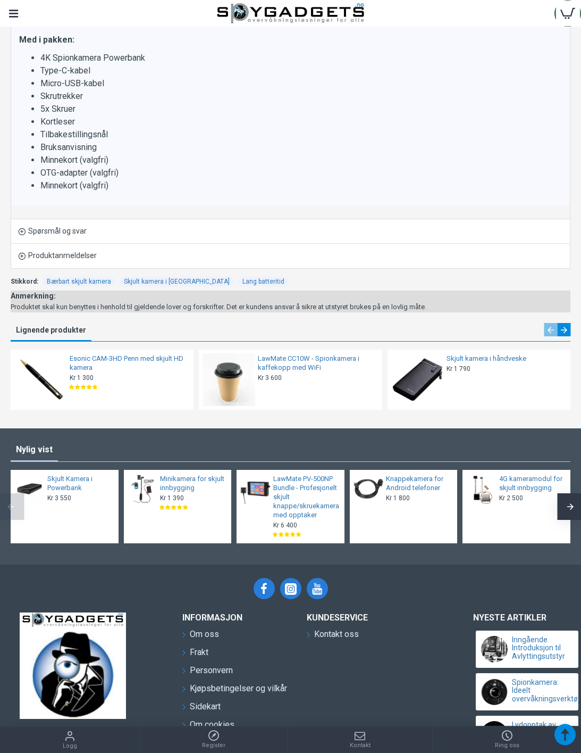
scroll to position [966, 0]
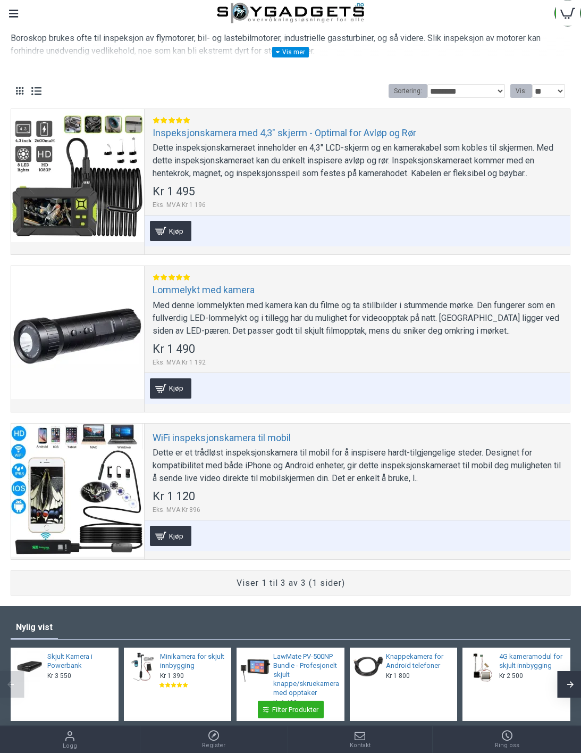
scroll to position [194, 0]
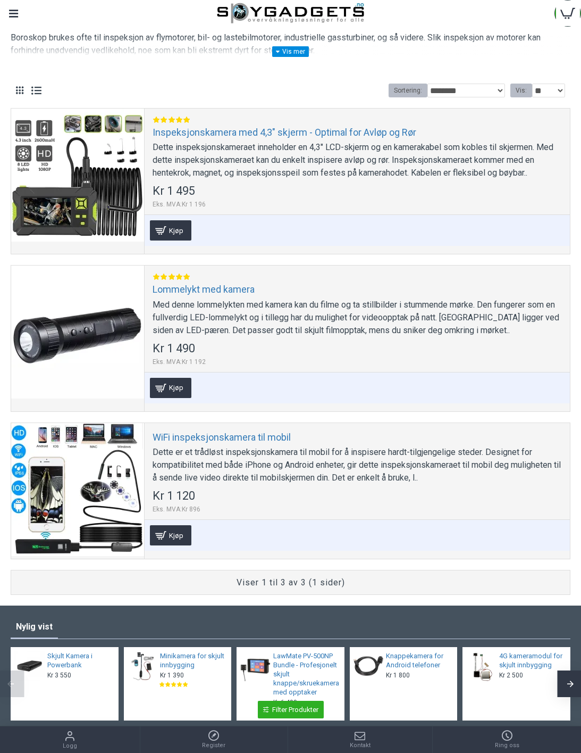
click at [94, 448] on div at bounding box center [77, 489] width 133 height 133
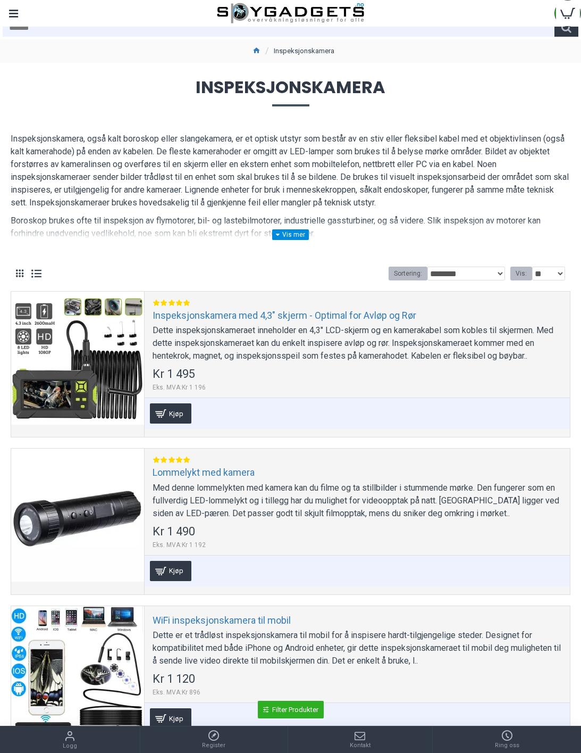
scroll to position [0, 0]
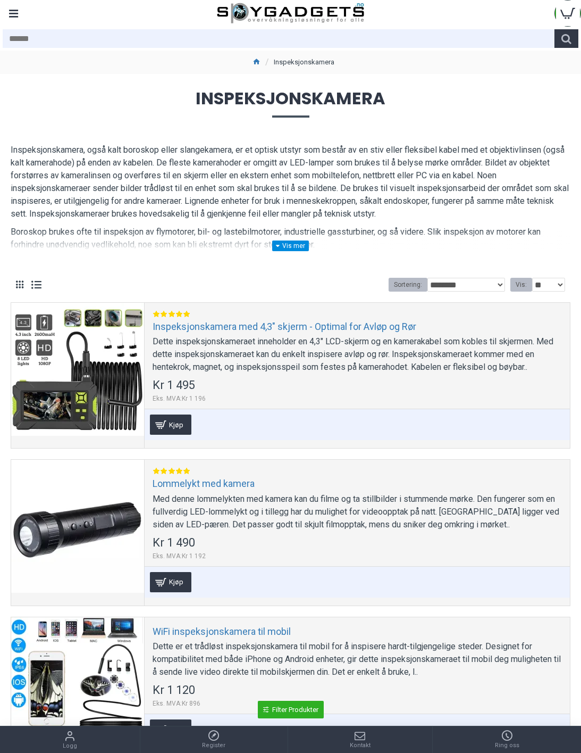
click at [14, 16] on div "Menu" at bounding box center [13, 13] width 27 height 27
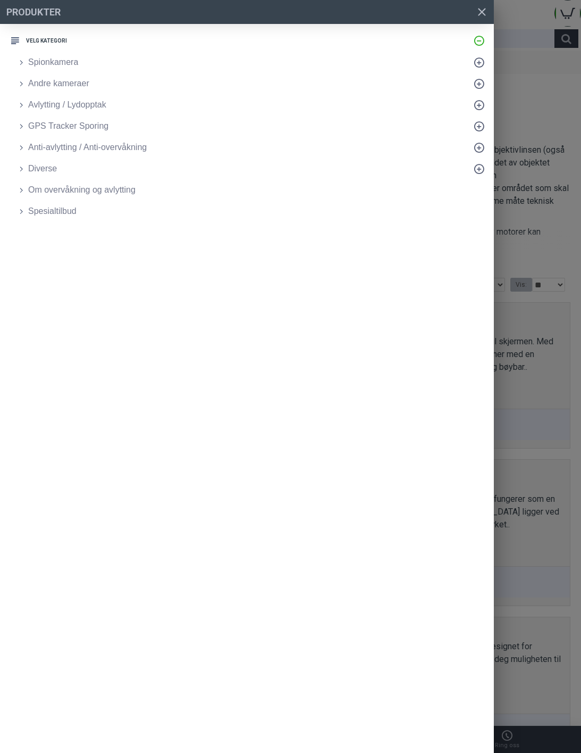
click at [15, 71] on link "Spionkamera" at bounding box center [253, 62] width 484 height 21
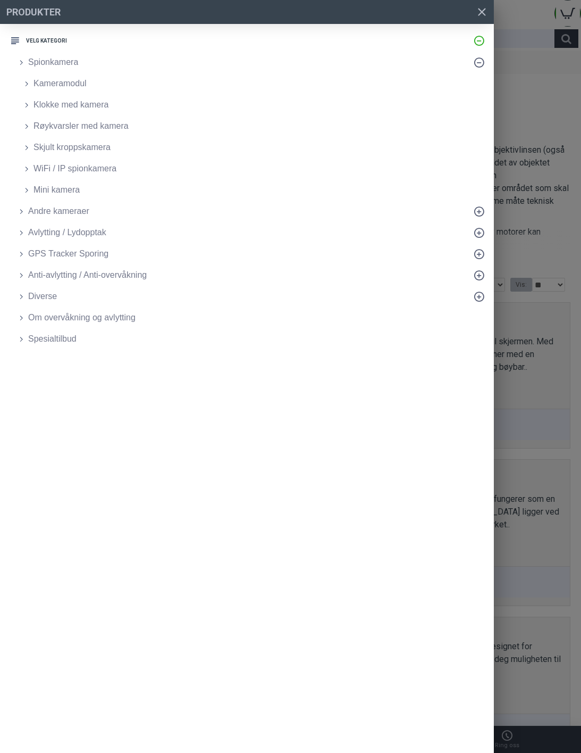
click at [21, 214] on link "Andre kameraer" at bounding box center [253, 211] width 484 height 21
click at [19, 361] on link "Diverse" at bounding box center [253, 360] width 484 height 21
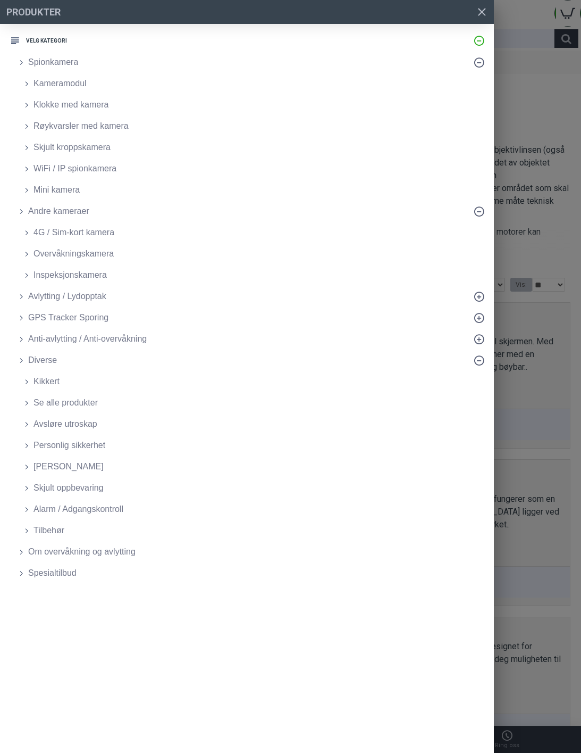
click at [47, 228] on span "4G / Sim-kort kamera" at bounding box center [74, 232] width 81 height 13
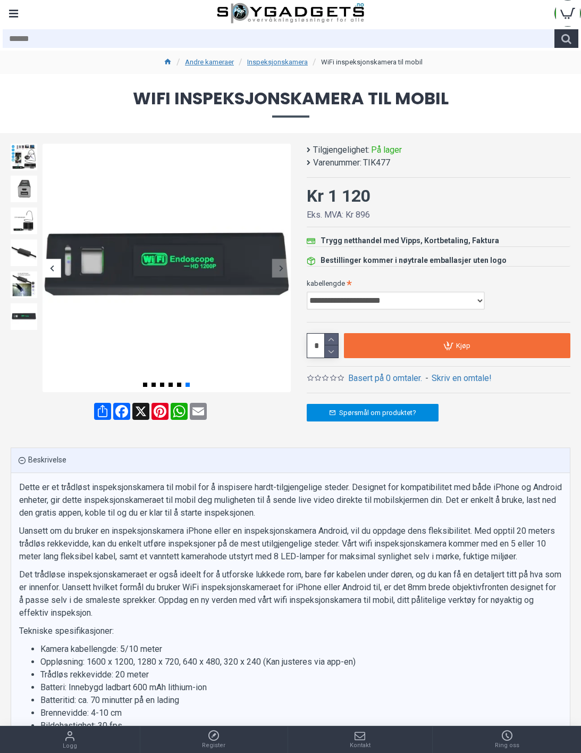
click at [368, 297] on select "**********" at bounding box center [396, 301] width 178 height 18
select select "**"
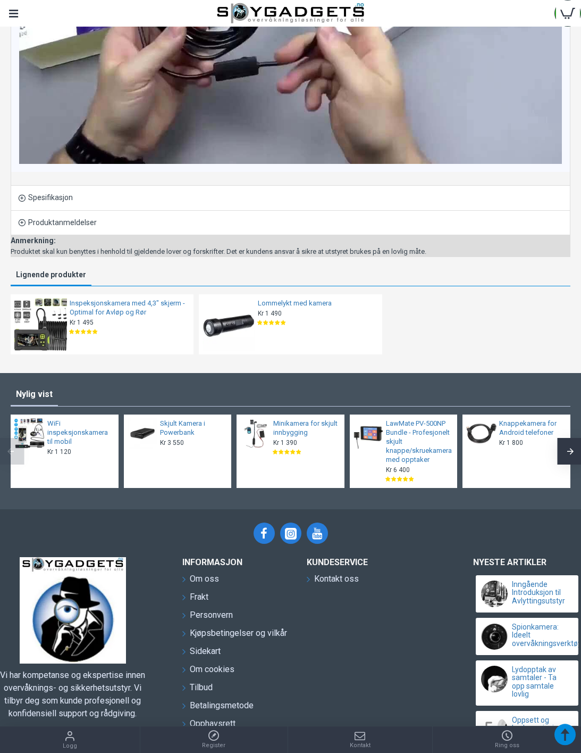
scroll to position [992, 0]
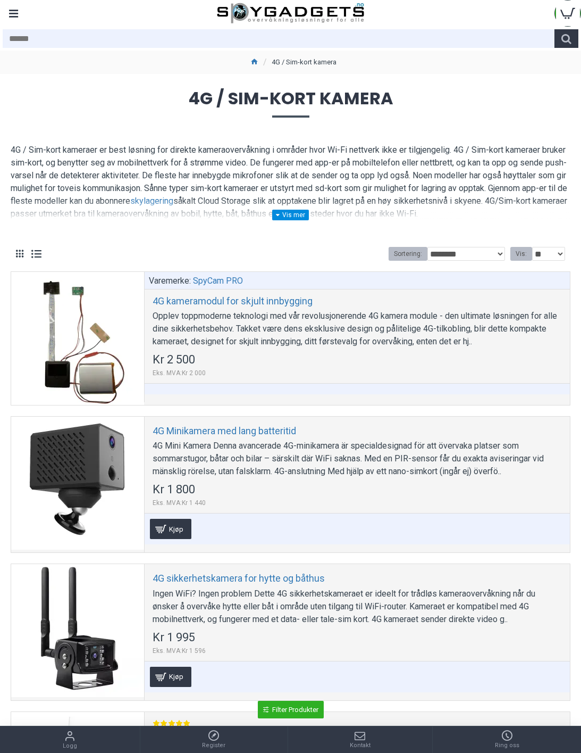
click at [230, 18] on img at bounding box center [291, 13] width 148 height 21
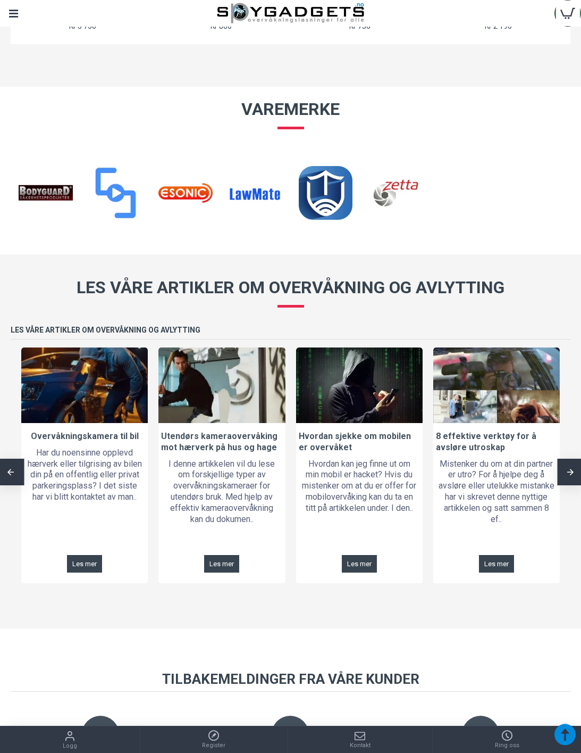
scroll to position [648, 0]
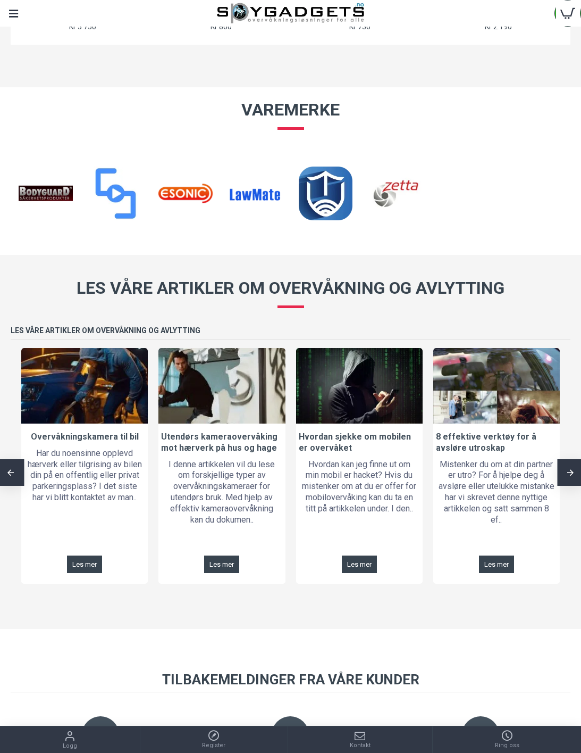
click at [364, 464] on div "Hvordan kan jeg finne ut om min mobil er hacket? Hvis du mistenker om at du er …" at bounding box center [359, 486] width 127 height 61
click at [394, 397] on link at bounding box center [359, 386] width 127 height 76
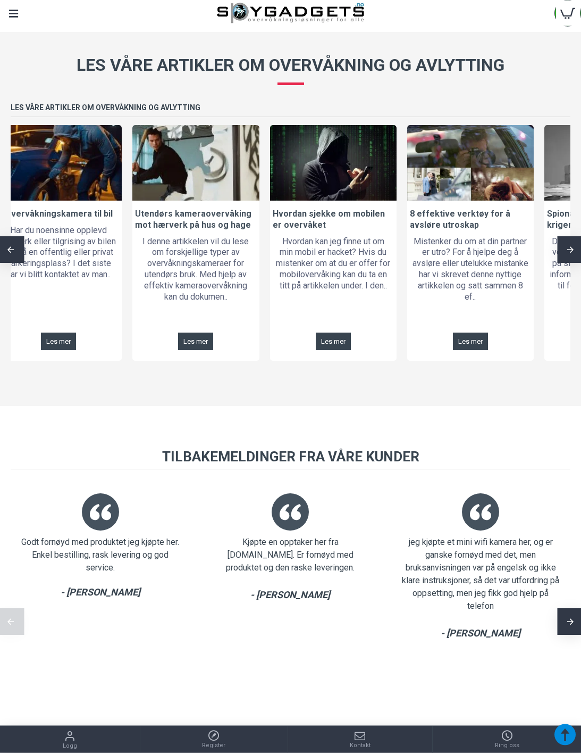
scroll to position [872, 0]
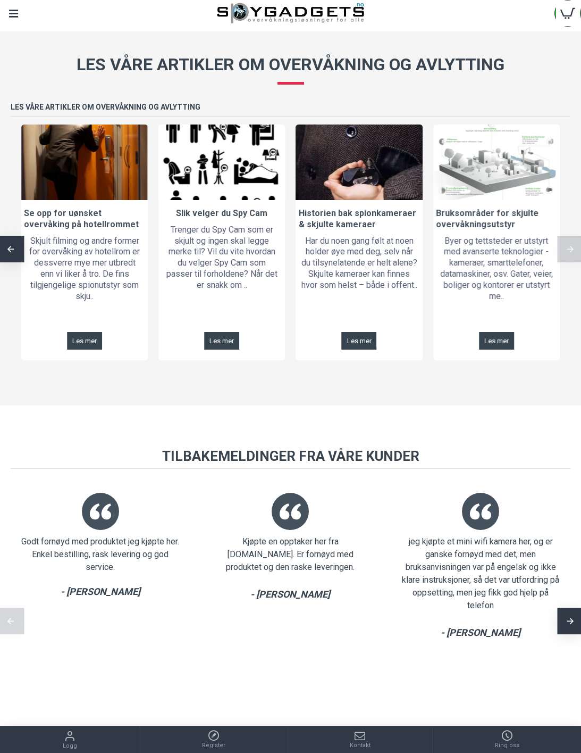
click at [189, 214] on link "Slik velger du Spy Cam" at bounding box center [222, 213] width 92 height 11
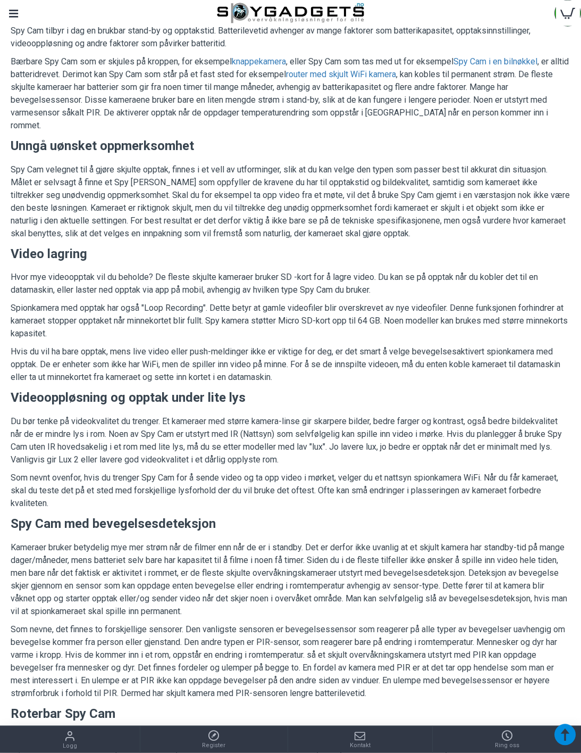
scroll to position [881, 0]
